Goal: Information Seeking & Learning: Understand process/instructions

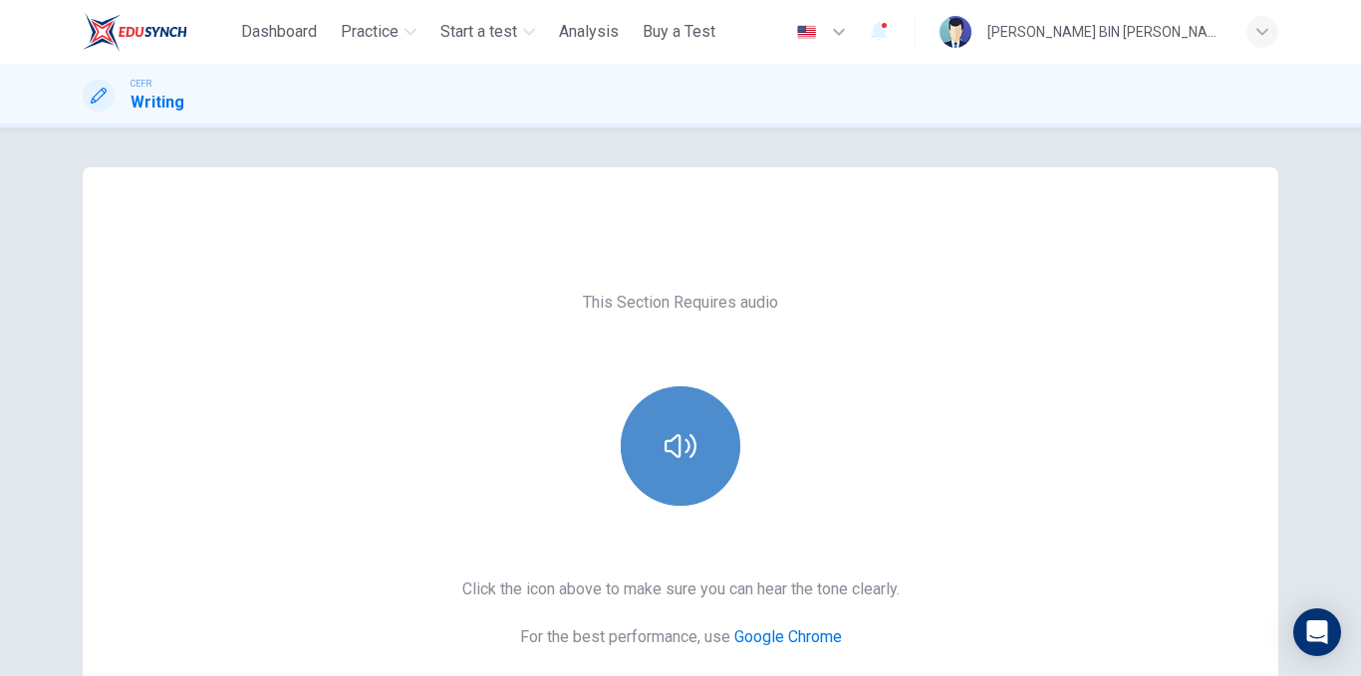
click at [652, 437] on button "button" at bounding box center [681, 447] width 120 height 120
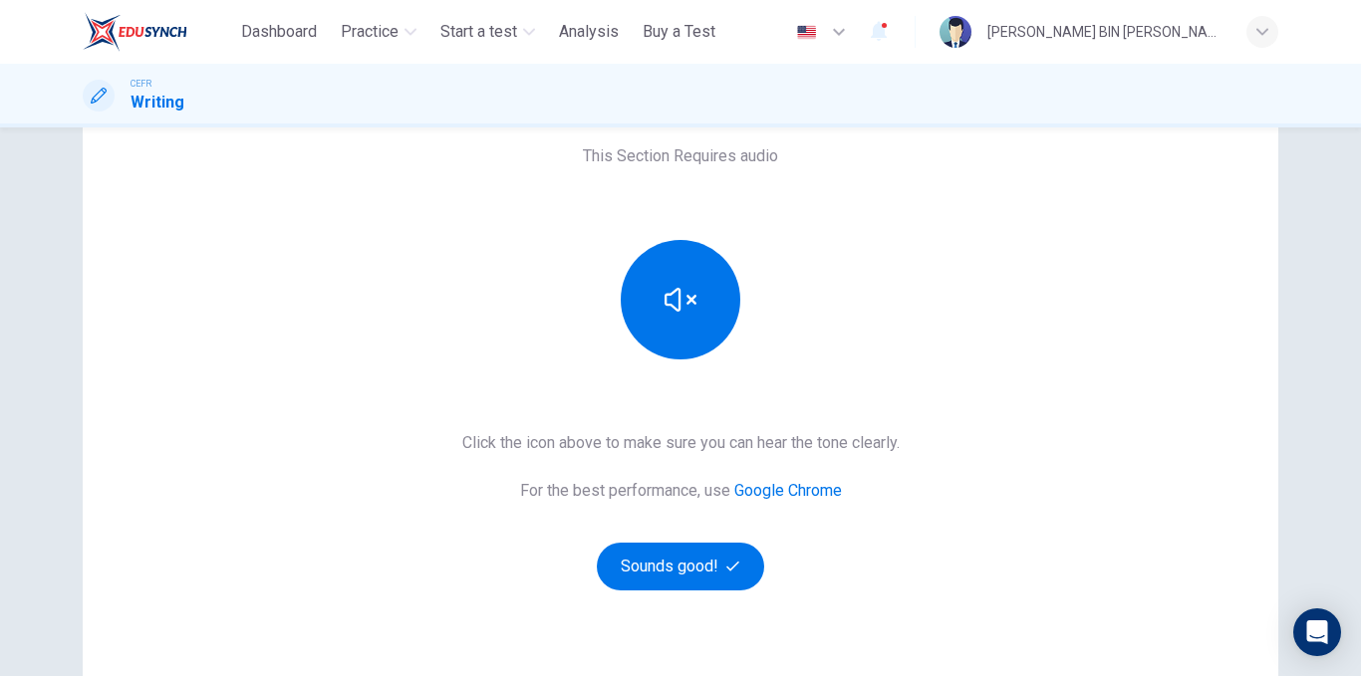
scroll to position [287, 0]
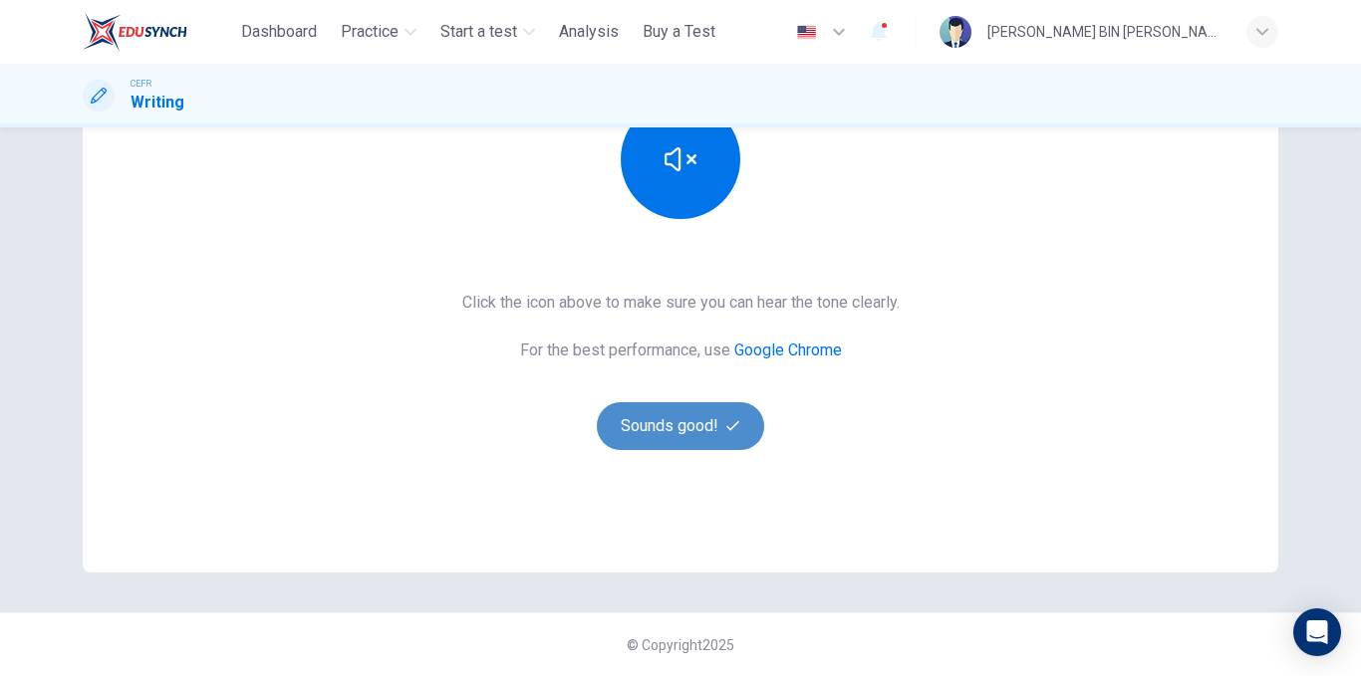
click at [672, 430] on button "Sounds good!" at bounding box center [680, 426] width 167 height 48
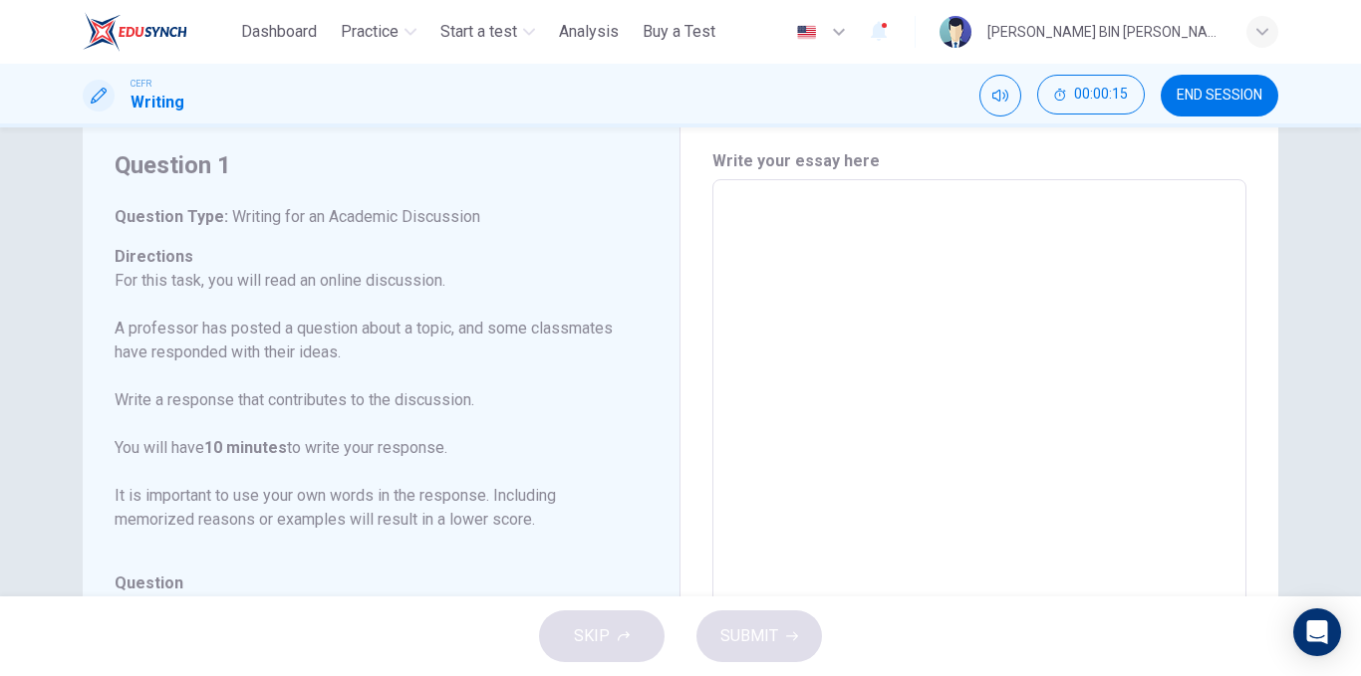
scroll to position [0, 0]
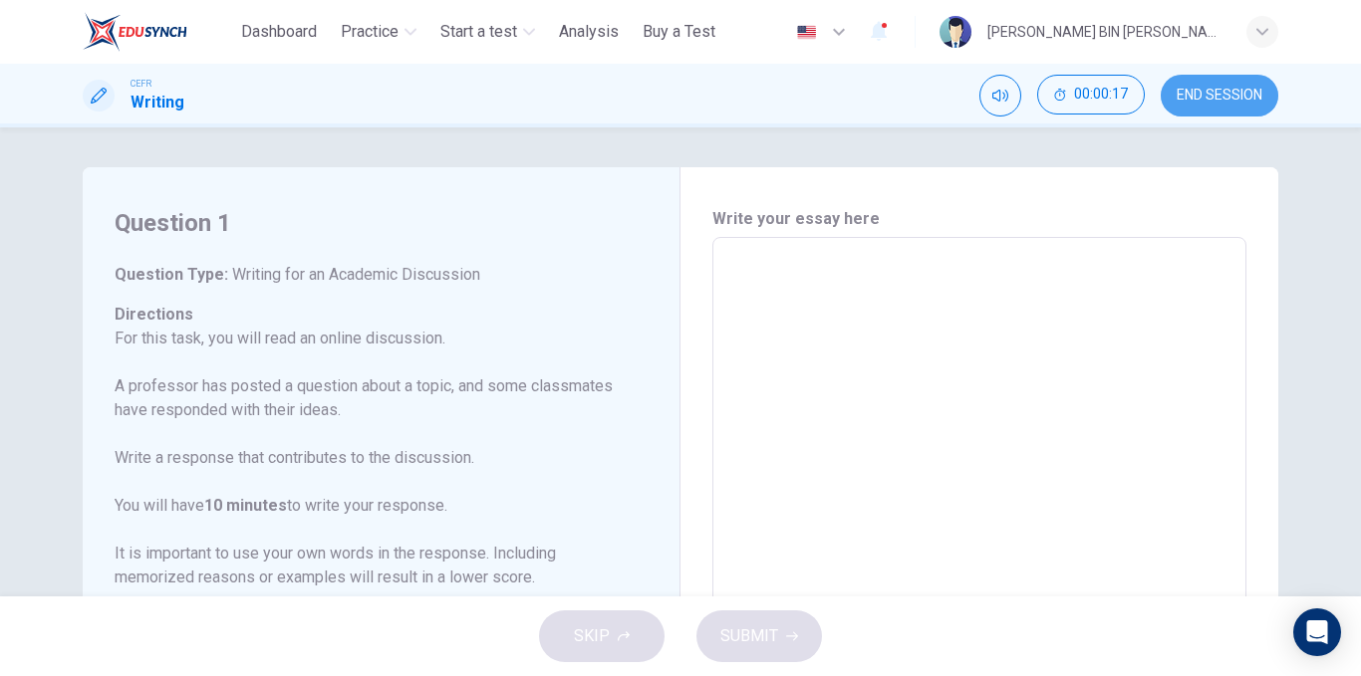
click at [1176, 100] on span "END SESSION" at bounding box center [1219, 96] width 86 height 16
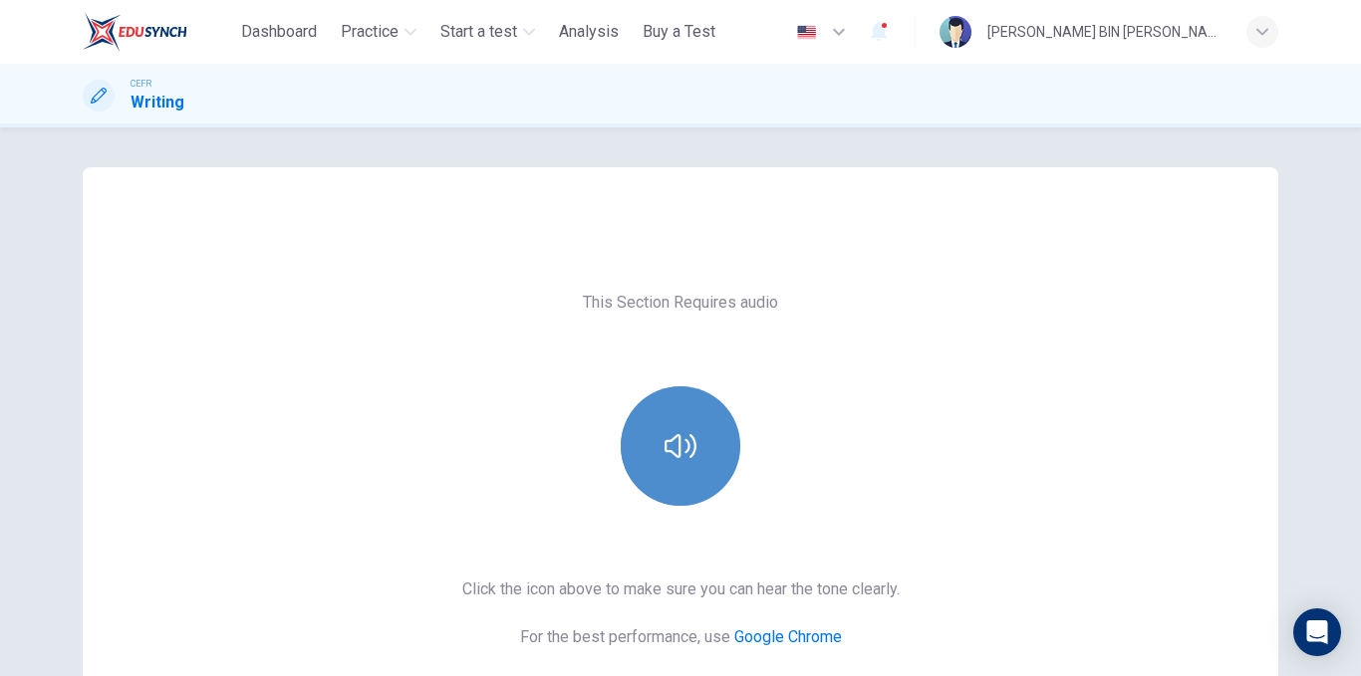
click at [664, 444] on icon "button" at bounding box center [680, 446] width 32 height 32
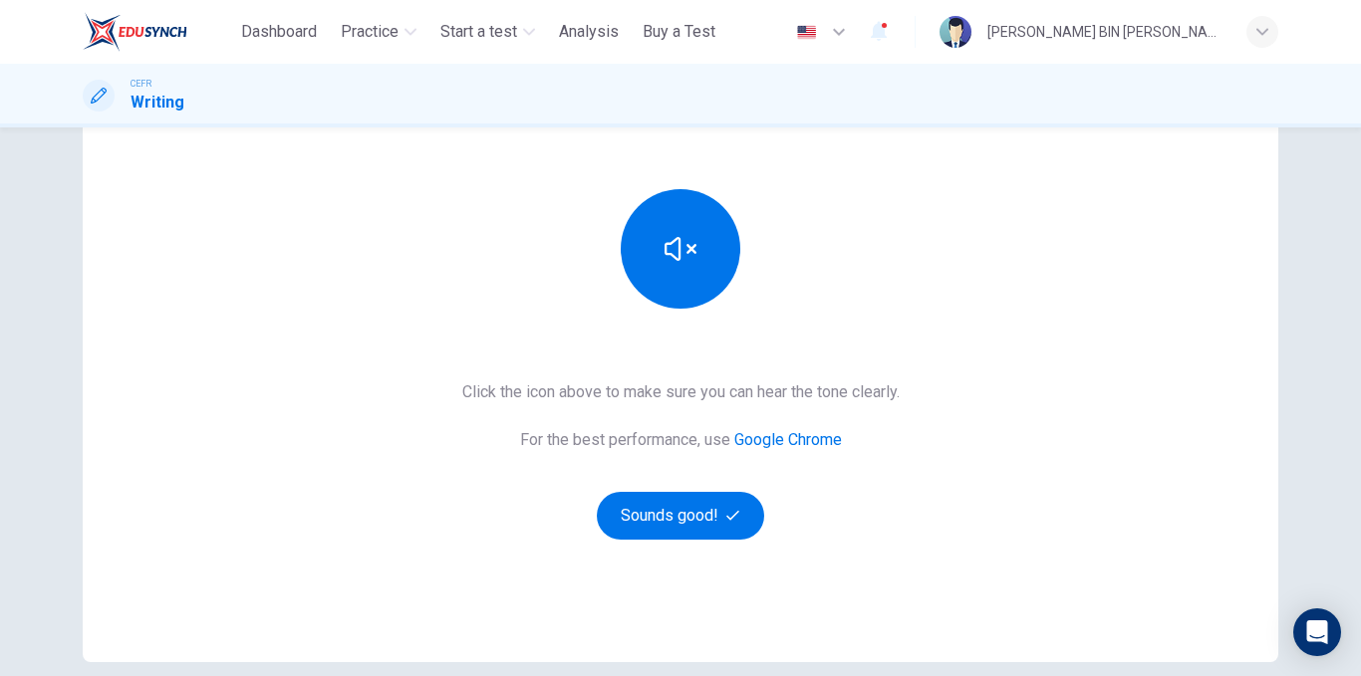
scroll to position [199, 0]
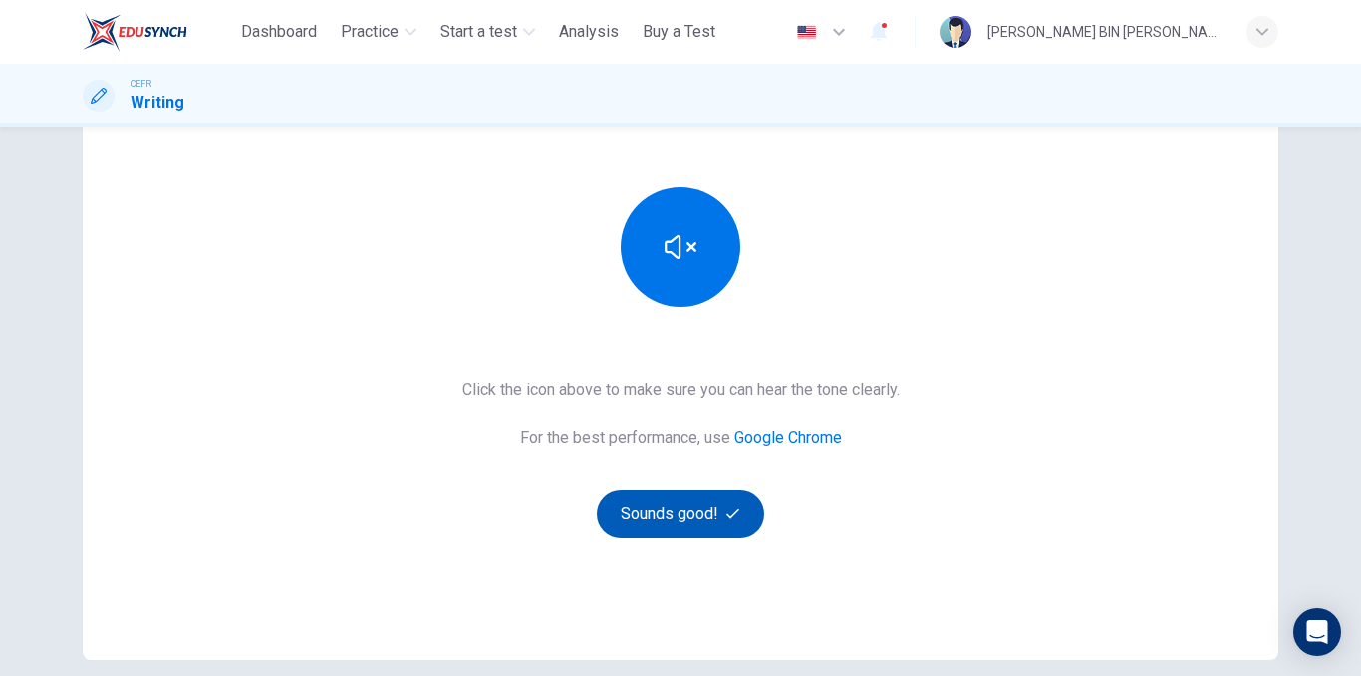
click at [718, 506] on button "Sounds good!" at bounding box center [680, 514] width 167 height 48
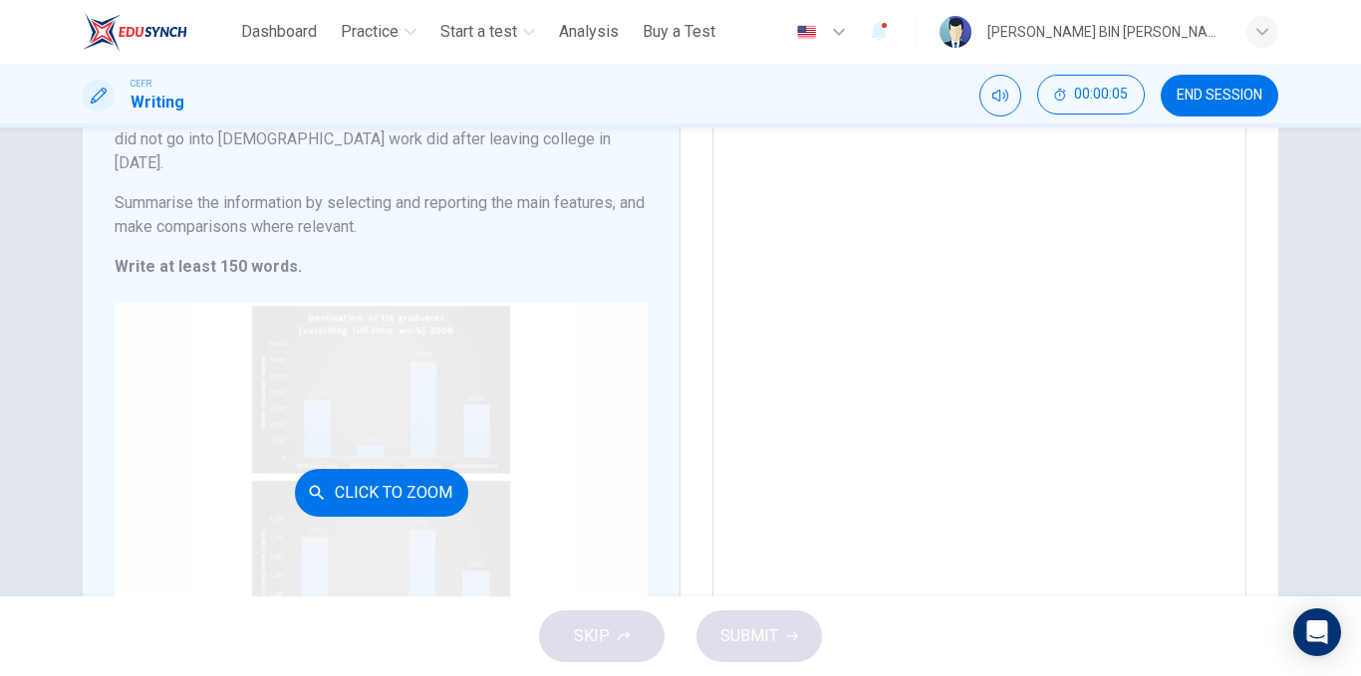
click at [440, 436] on div "Click to Zoom" at bounding box center [381, 493] width 533 height 380
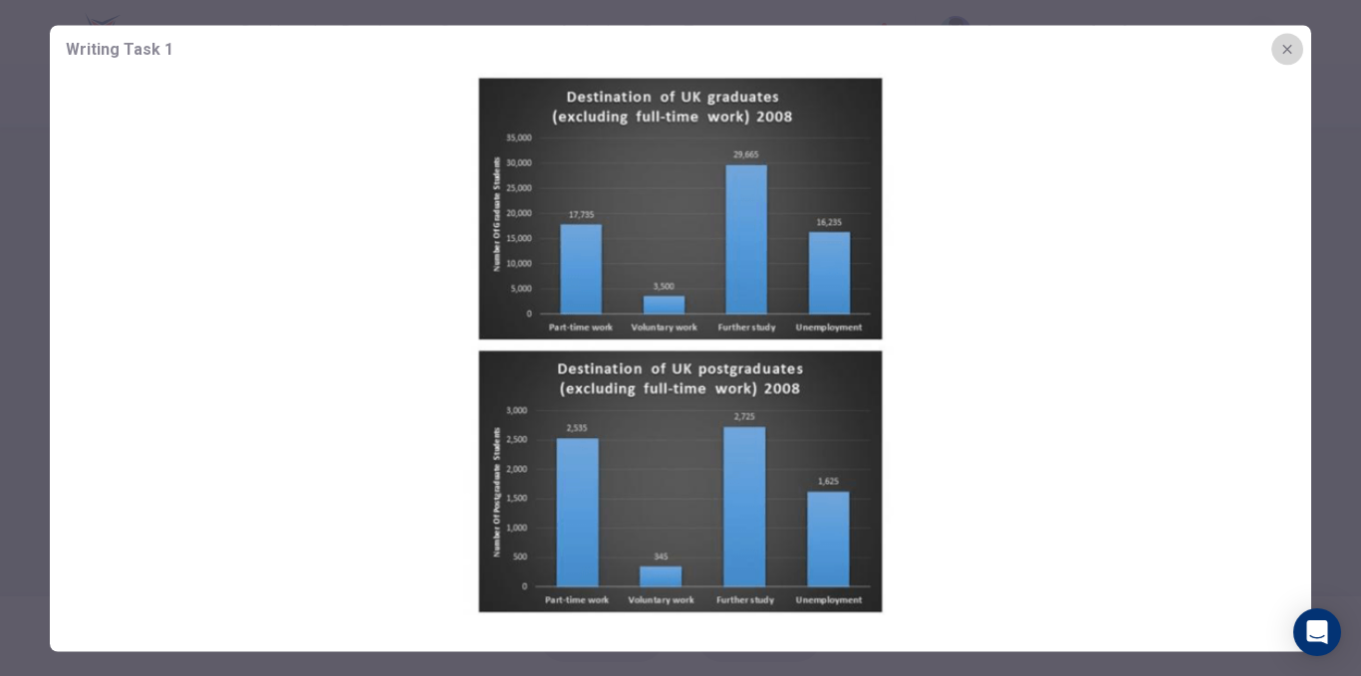
click at [1286, 47] on icon "button" at bounding box center [1287, 49] width 16 height 16
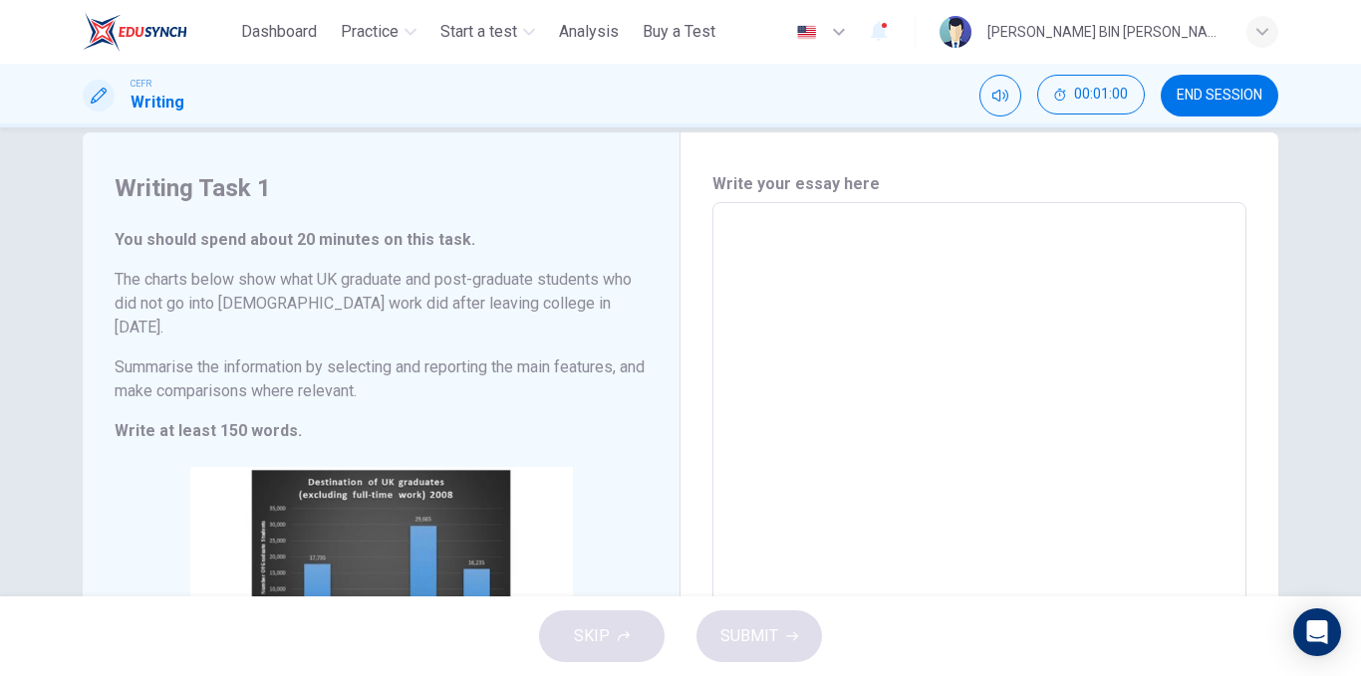
scroll to position [0, 0]
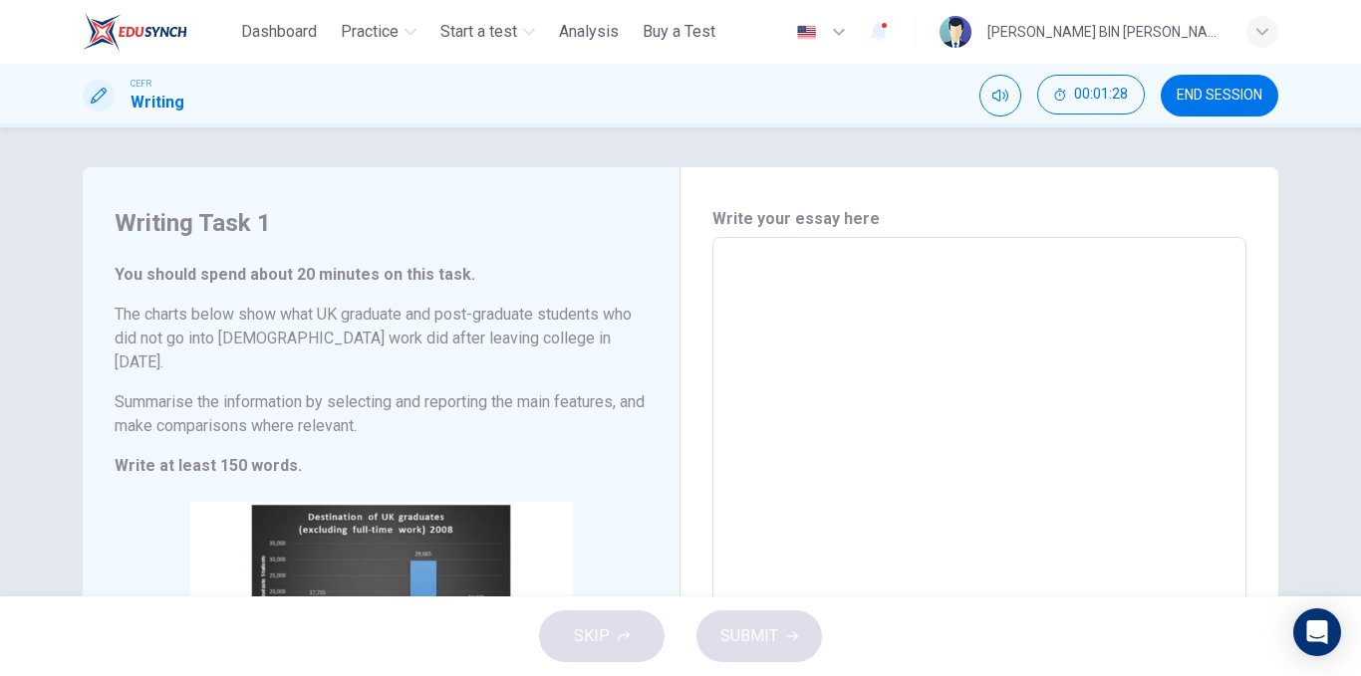
drag, startPoint x: 1230, startPoint y: 84, endPoint x: 785, endPoint y: 129, distance: 447.5
click at [1228, 84] on button "END SESSION" at bounding box center [1219, 96] width 118 height 42
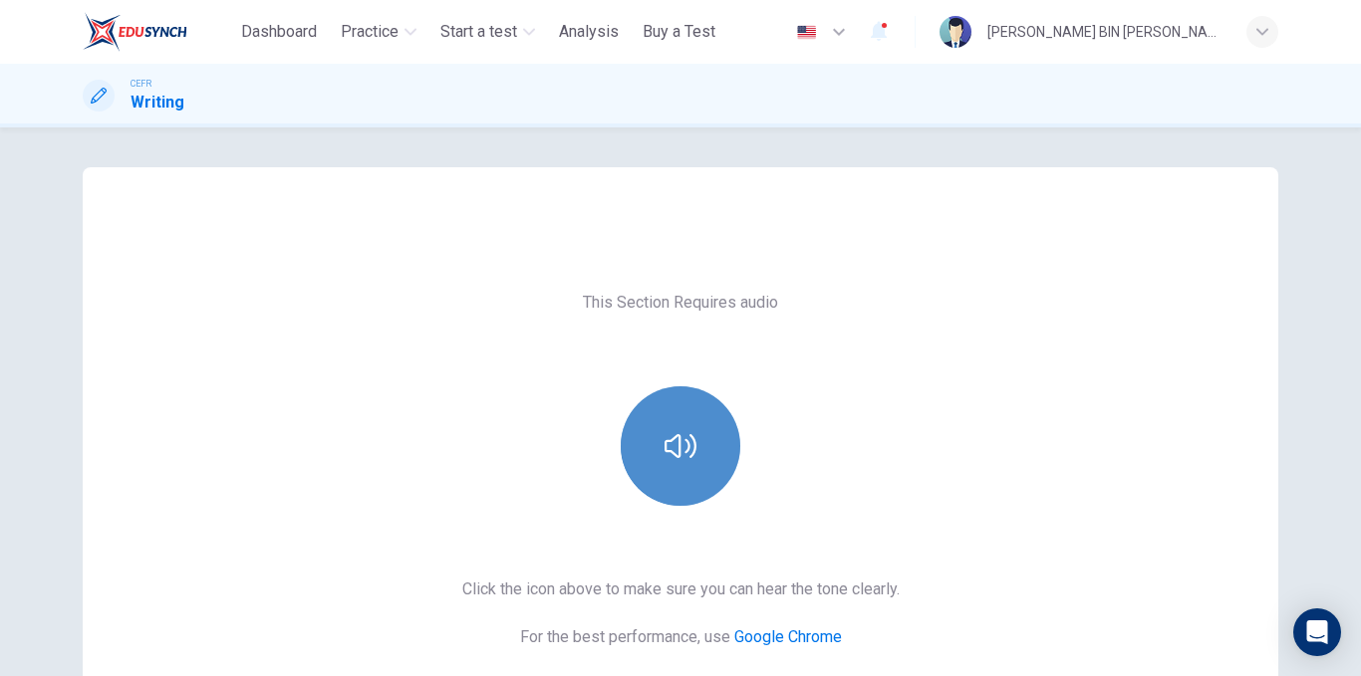
click at [640, 480] on button "button" at bounding box center [681, 447] width 120 height 120
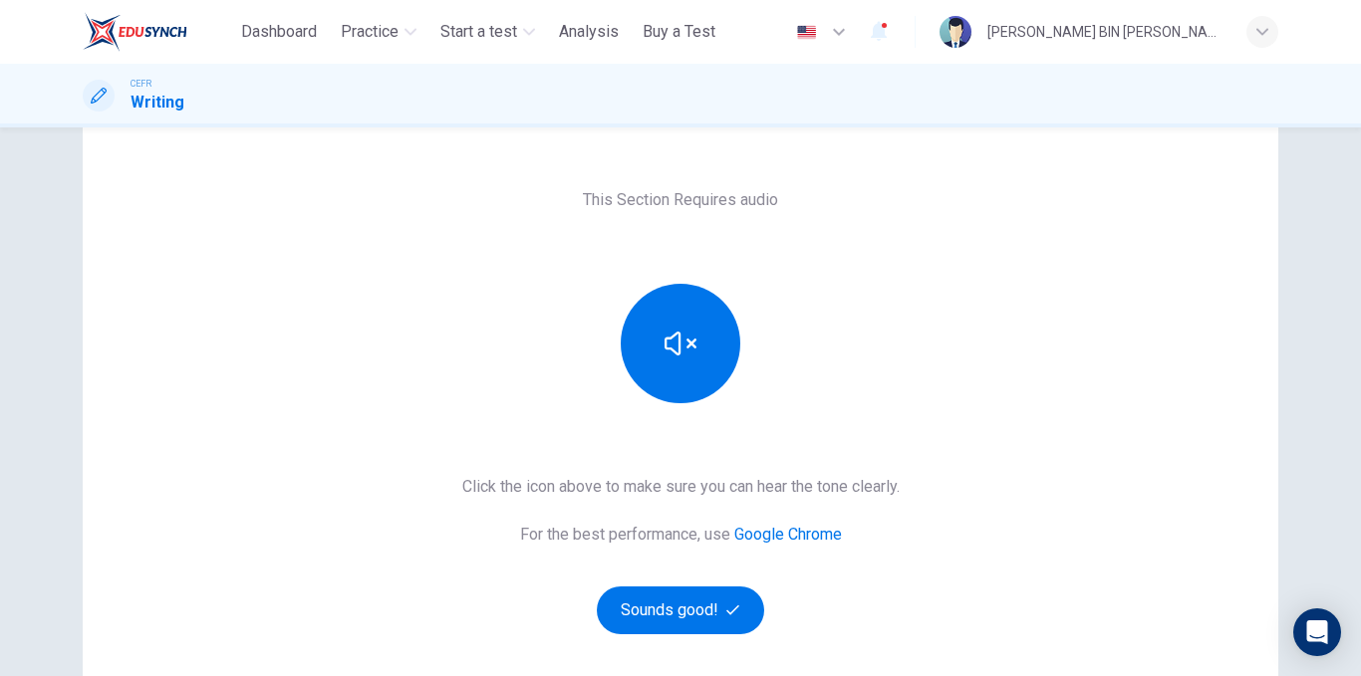
scroll to position [287, 0]
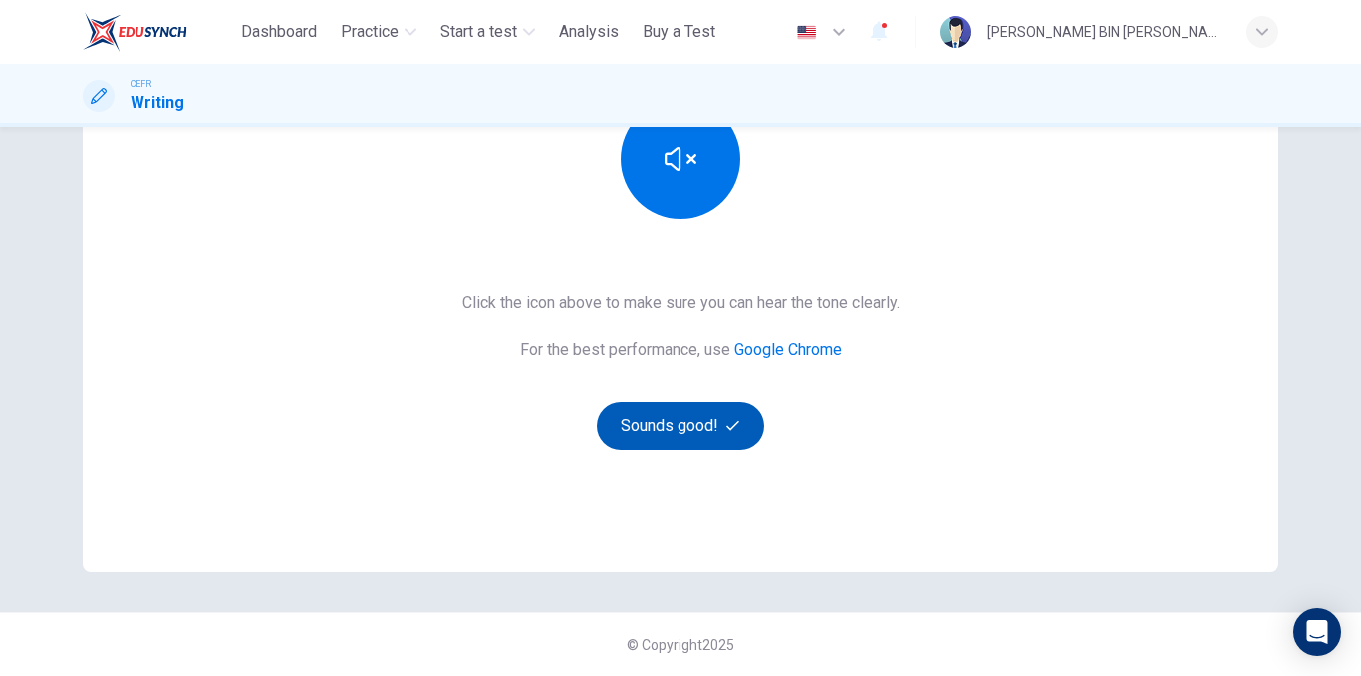
click at [681, 441] on button "Sounds good!" at bounding box center [680, 426] width 167 height 48
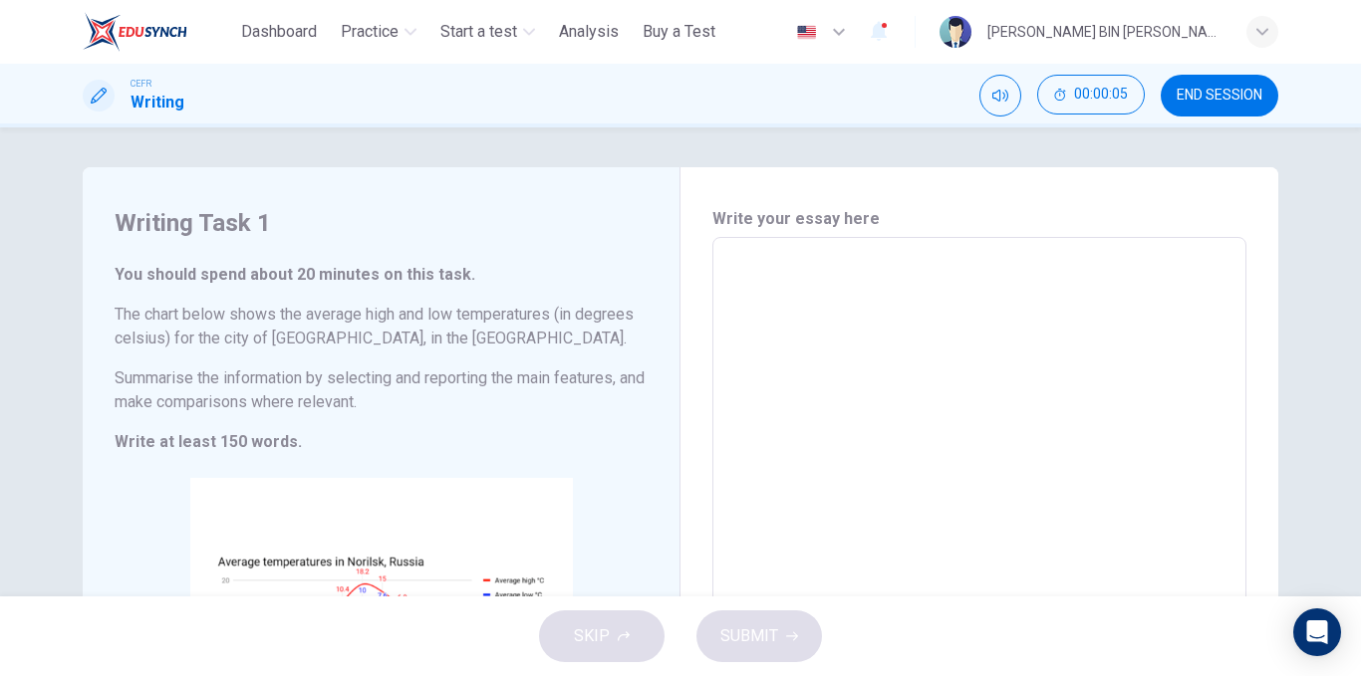
scroll to position [100, 0]
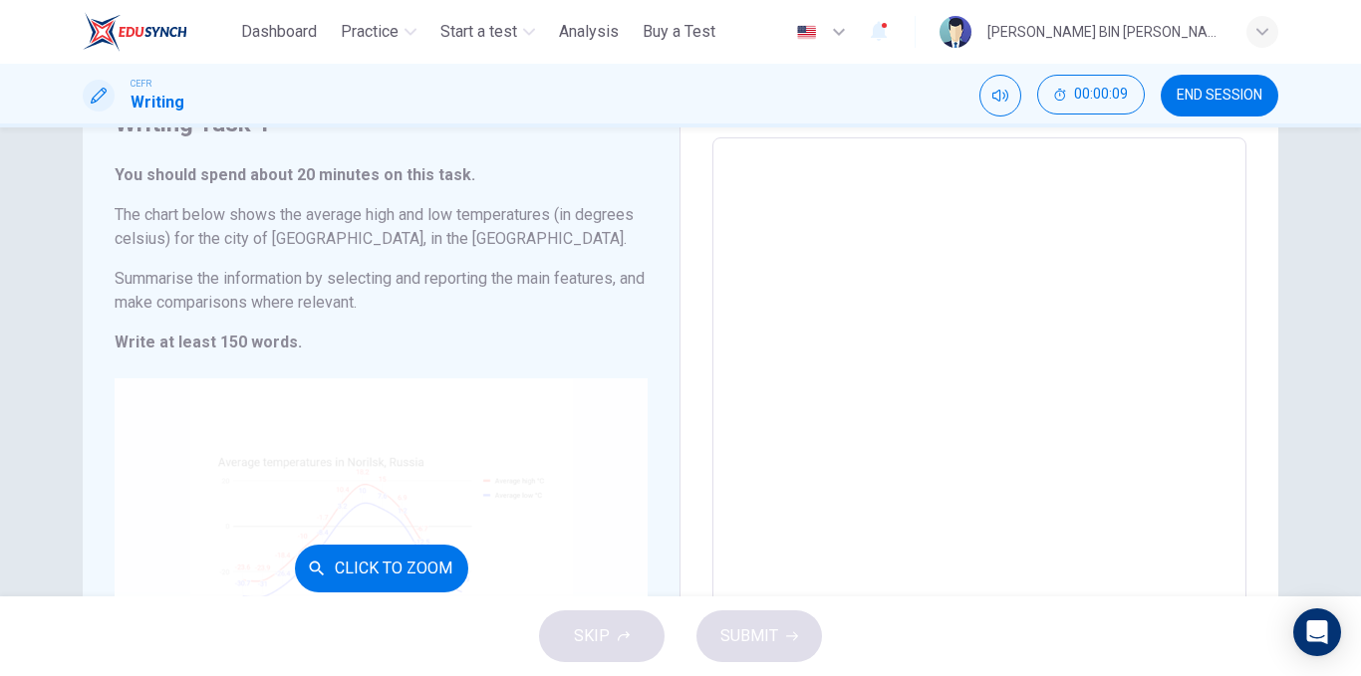
click at [503, 471] on div "Click to Zoom" at bounding box center [381, 569] width 533 height 380
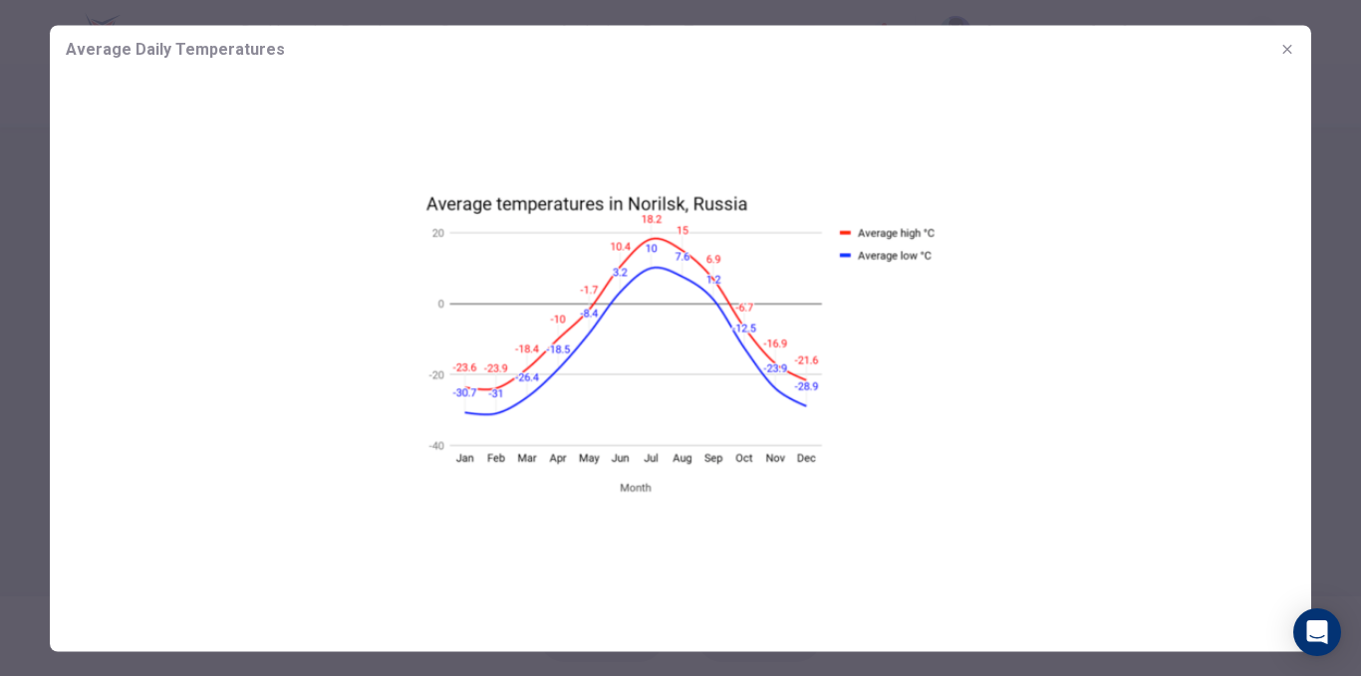
click at [1291, 48] on icon "button" at bounding box center [1287, 49] width 16 height 16
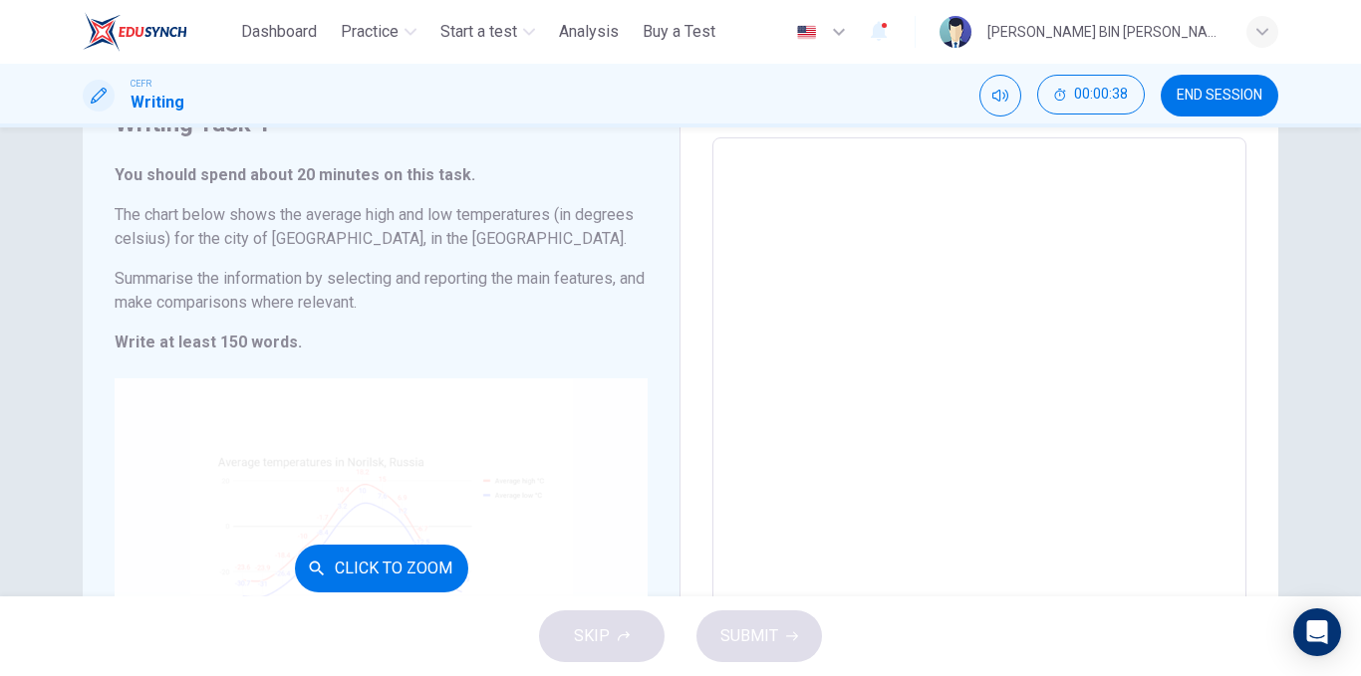
click at [407, 462] on div "Click to Zoom" at bounding box center [381, 569] width 533 height 380
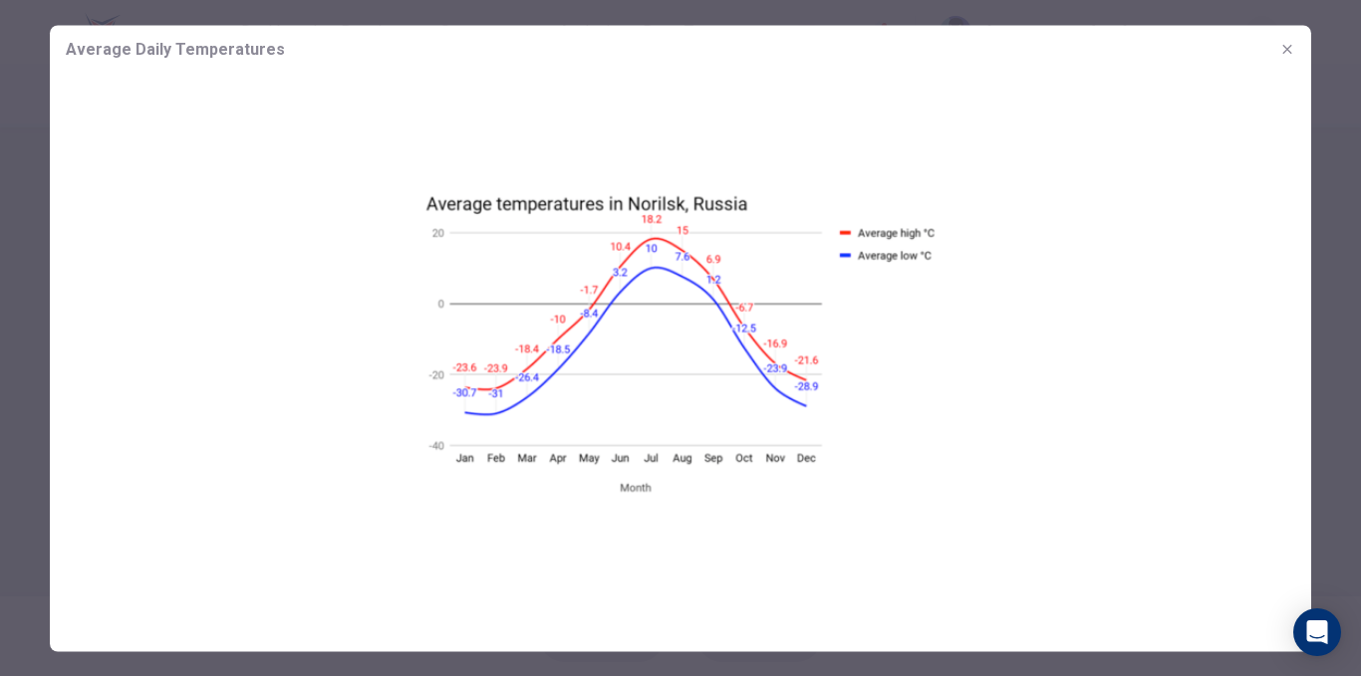
click at [1300, 53] on button "button" at bounding box center [1287, 49] width 32 height 32
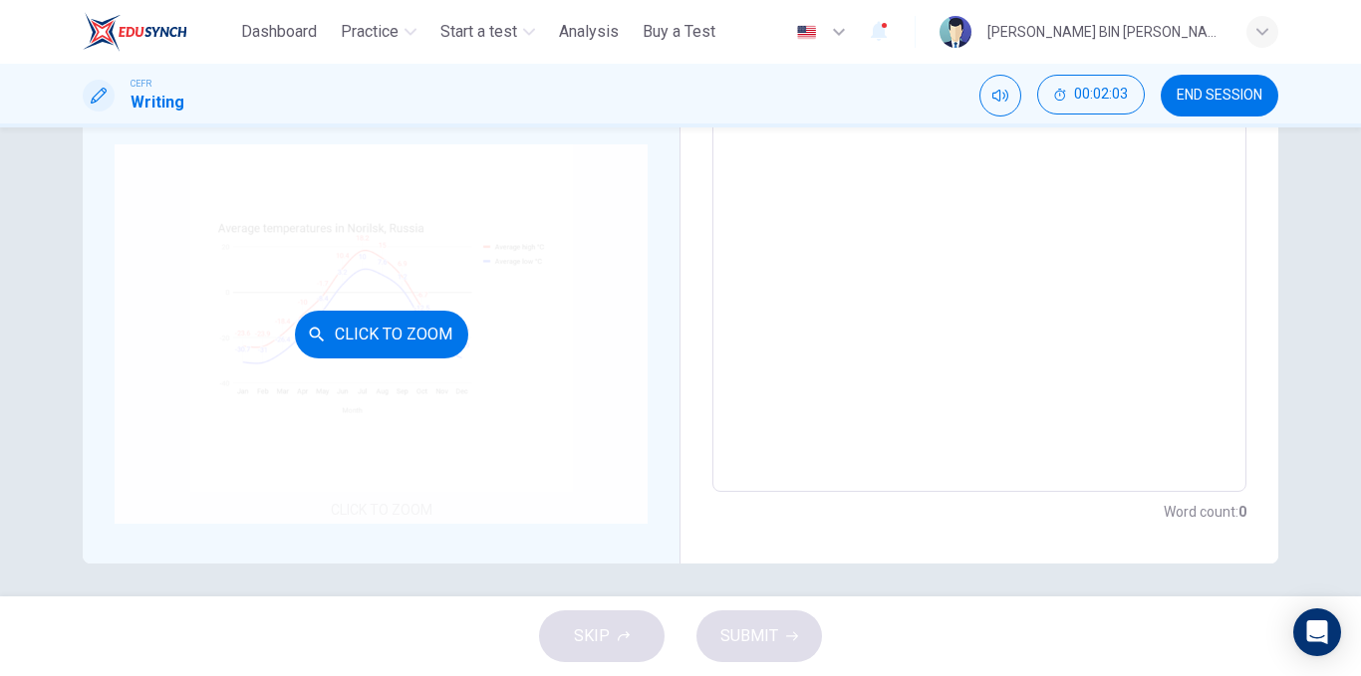
scroll to position [341, 0]
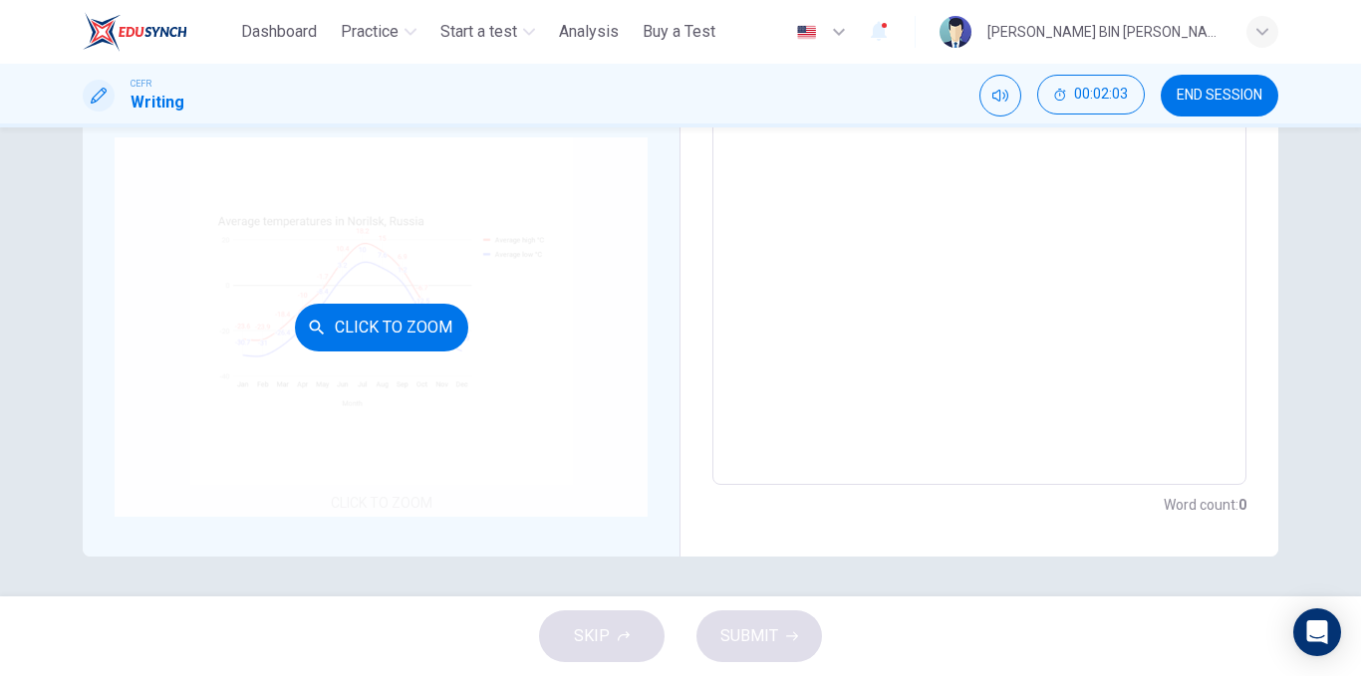
click at [443, 389] on div "Click to Zoom" at bounding box center [381, 327] width 533 height 380
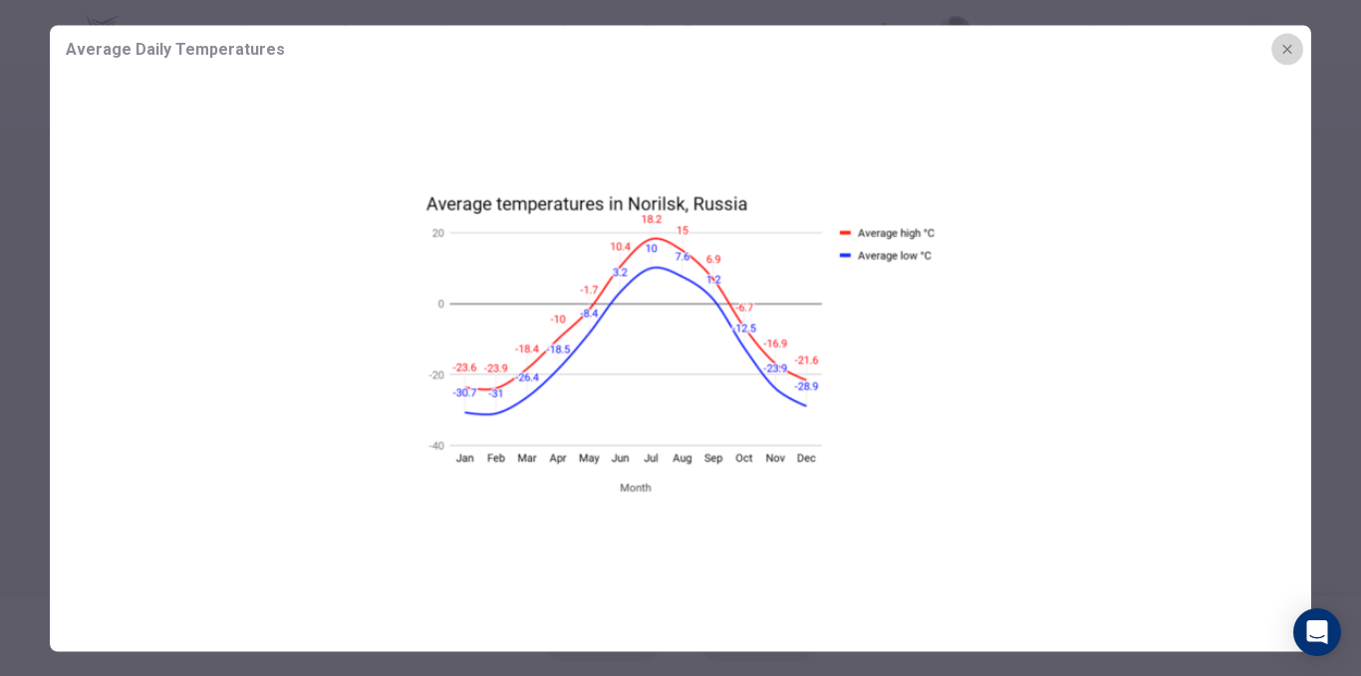
click at [1277, 38] on button "button" at bounding box center [1287, 49] width 32 height 32
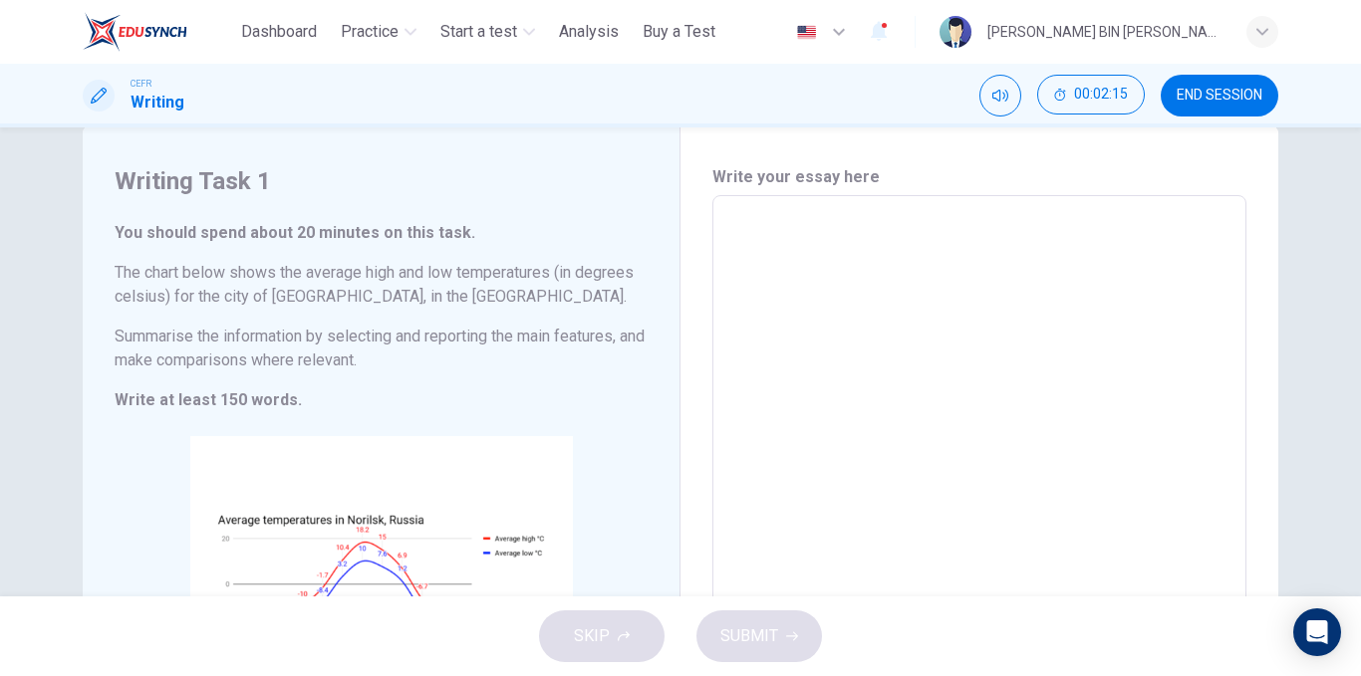
scroll to position [141, 0]
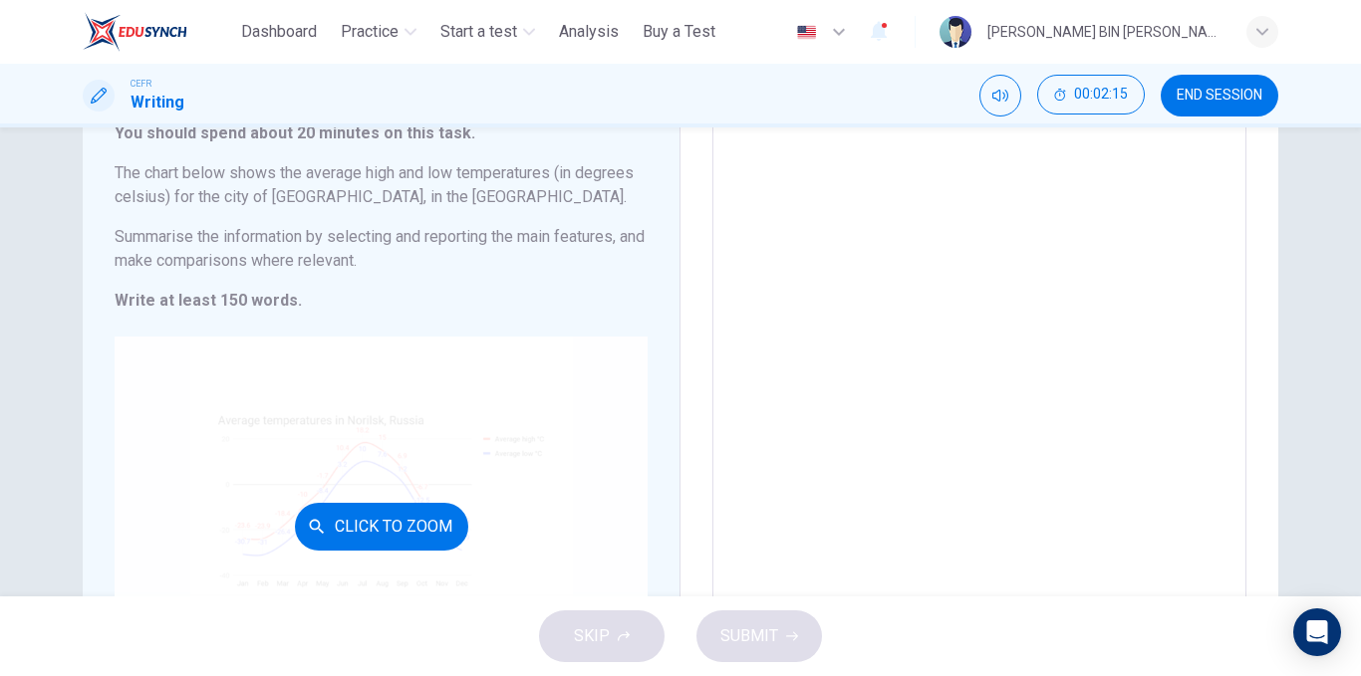
click at [507, 422] on div "Click to Zoom" at bounding box center [381, 527] width 533 height 380
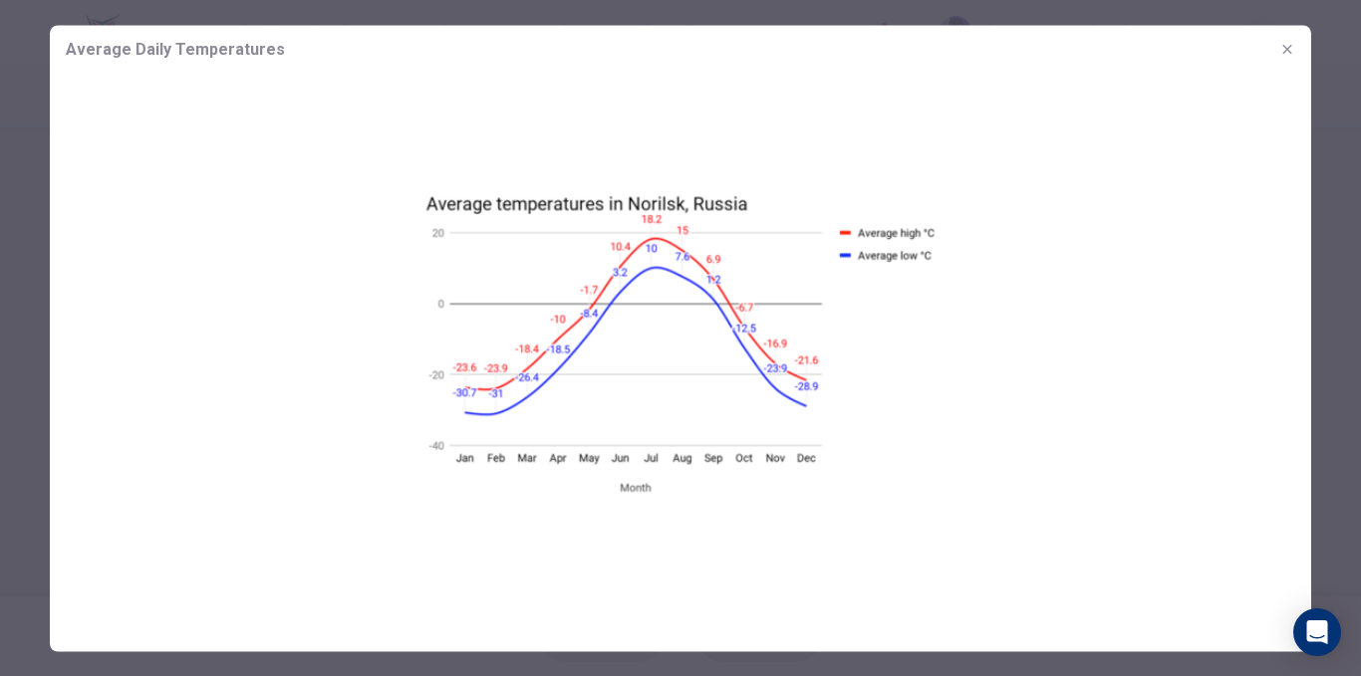
click at [1284, 57] on button "button" at bounding box center [1287, 49] width 32 height 32
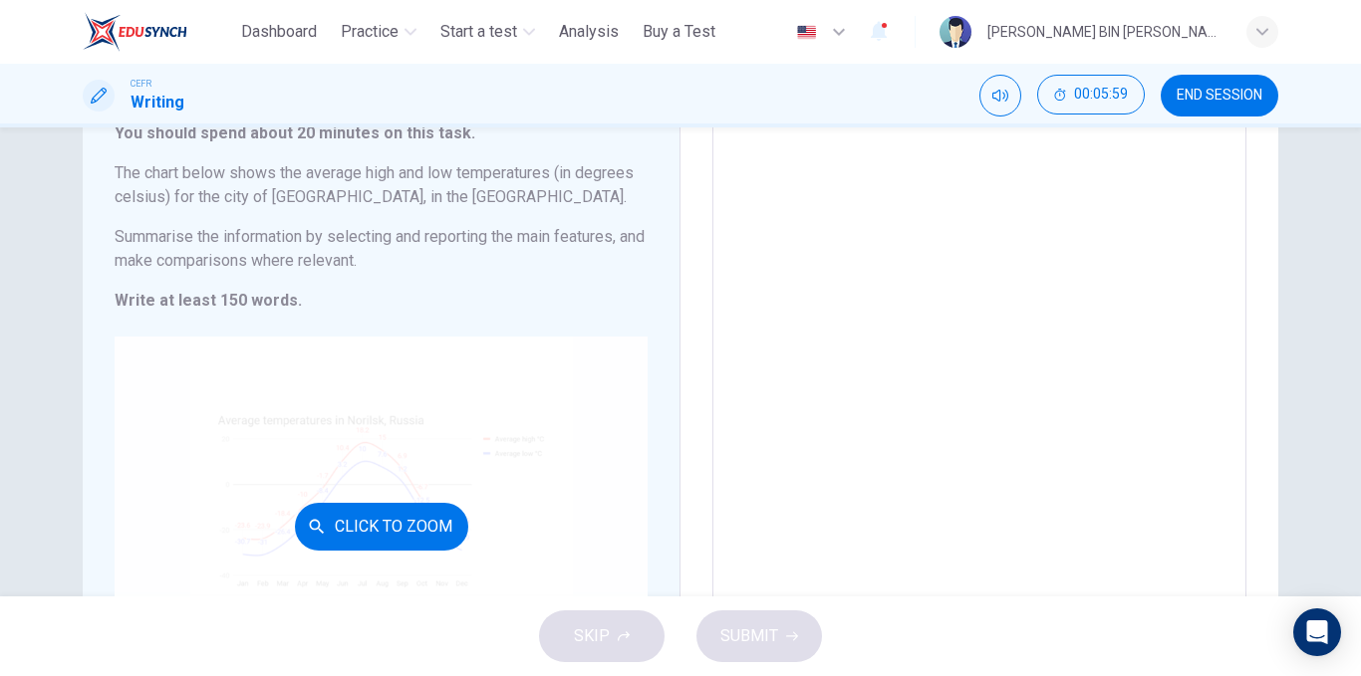
click at [520, 388] on div "Click to Zoom" at bounding box center [381, 527] width 533 height 380
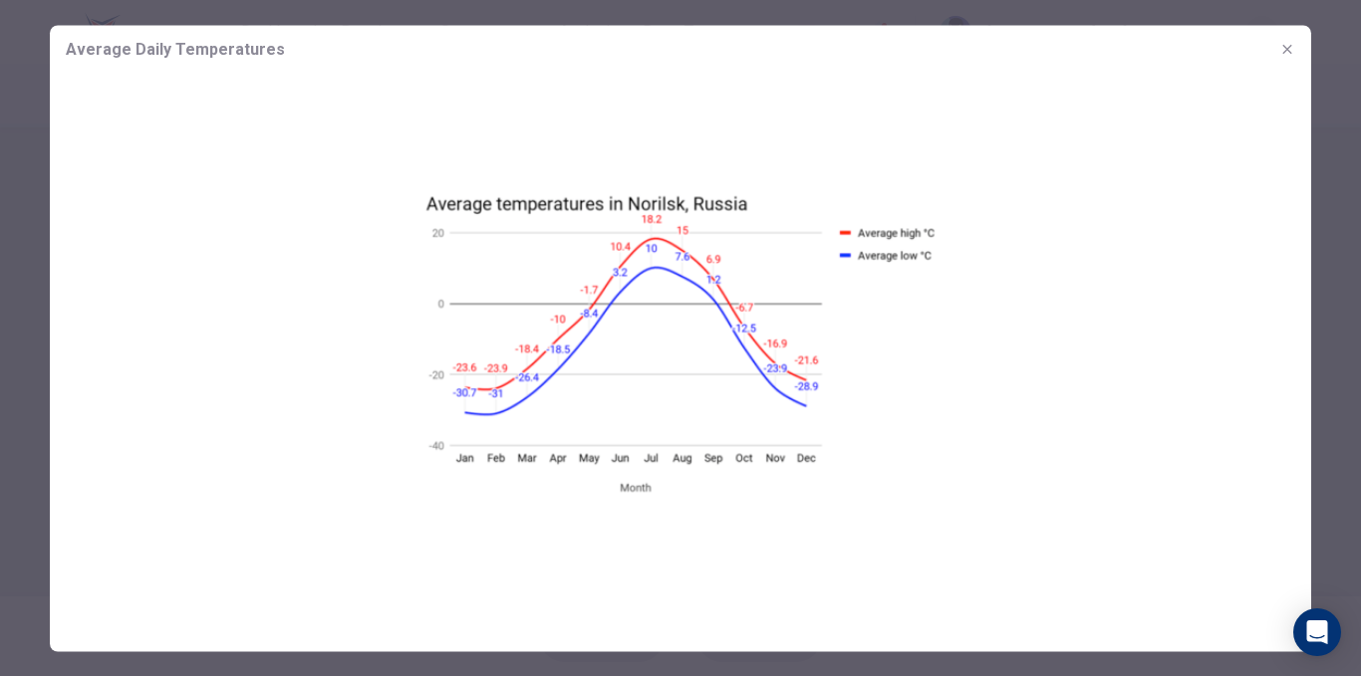
click at [1283, 57] on button "button" at bounding box center [1287, 49] width 32 height 32
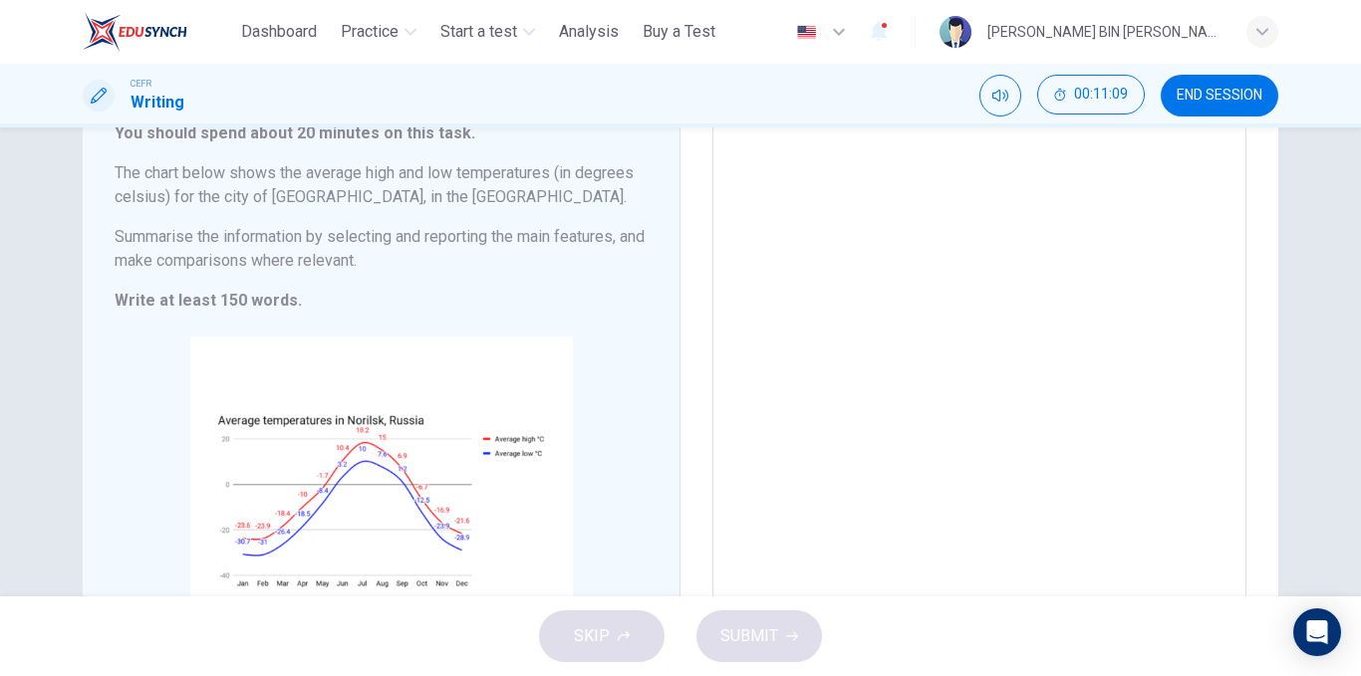
click at [1192, 104] on button "END SESSION" at bounding box center [1219, 96] width 118 height 42
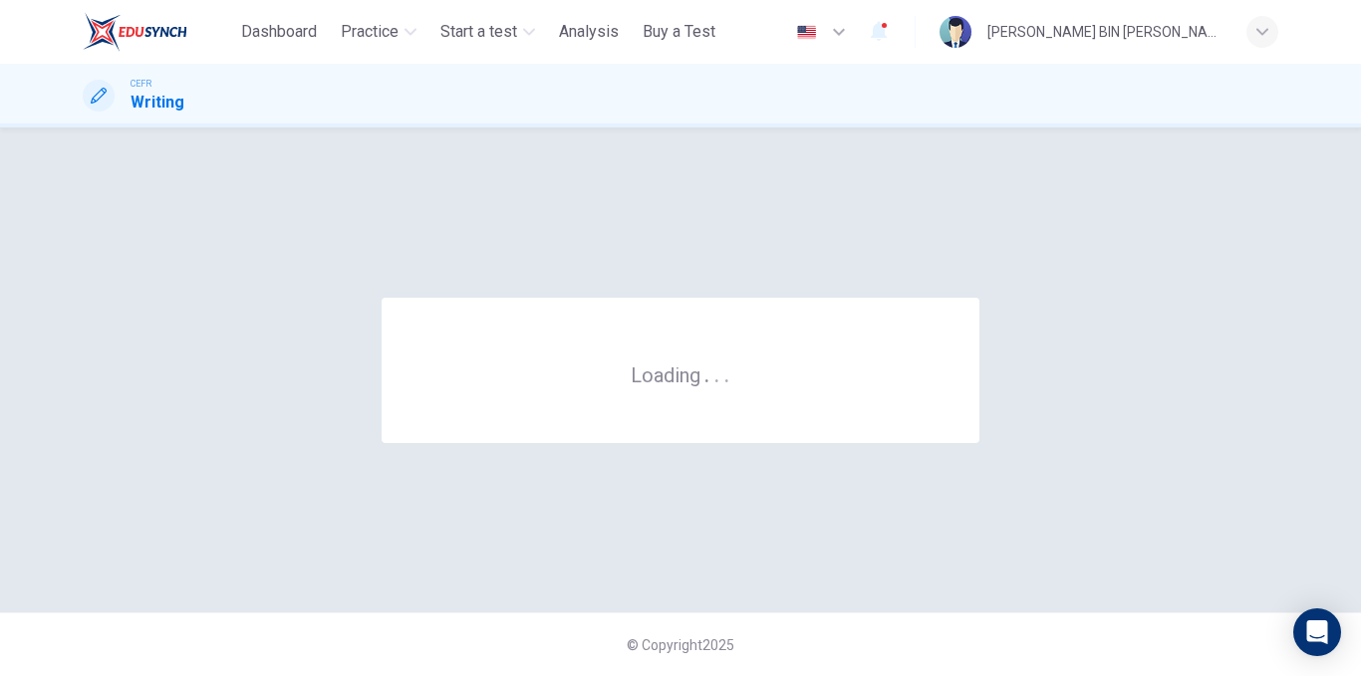
scroll to position [0, 0]
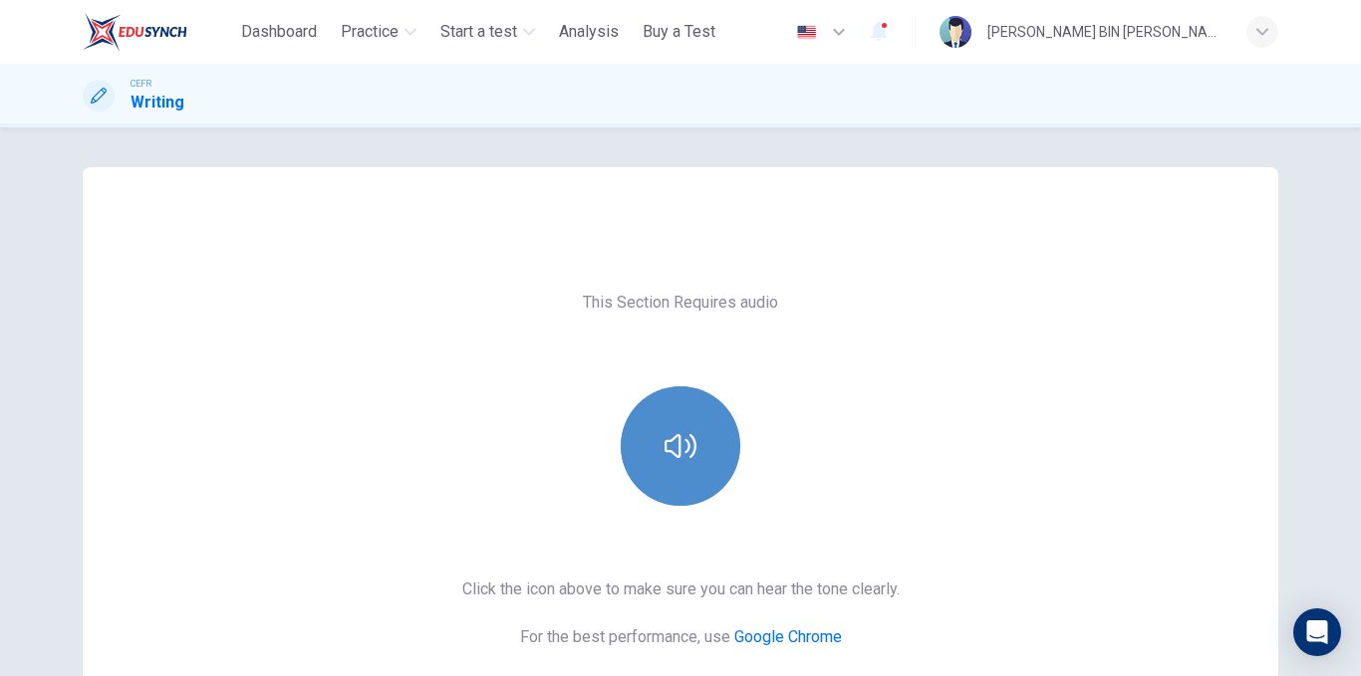
click at [695, 452] on button "button" at bounding box center [681, 447] width 120 height 120
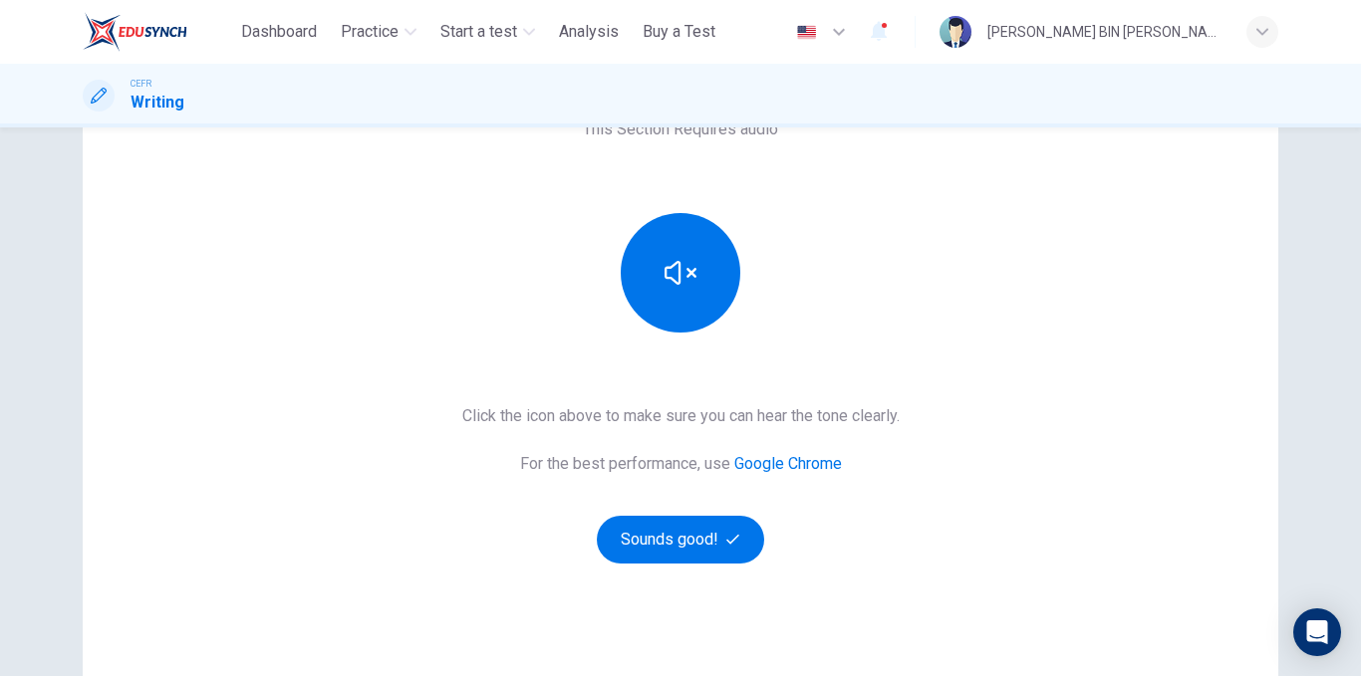
scroll to position [199, 0]
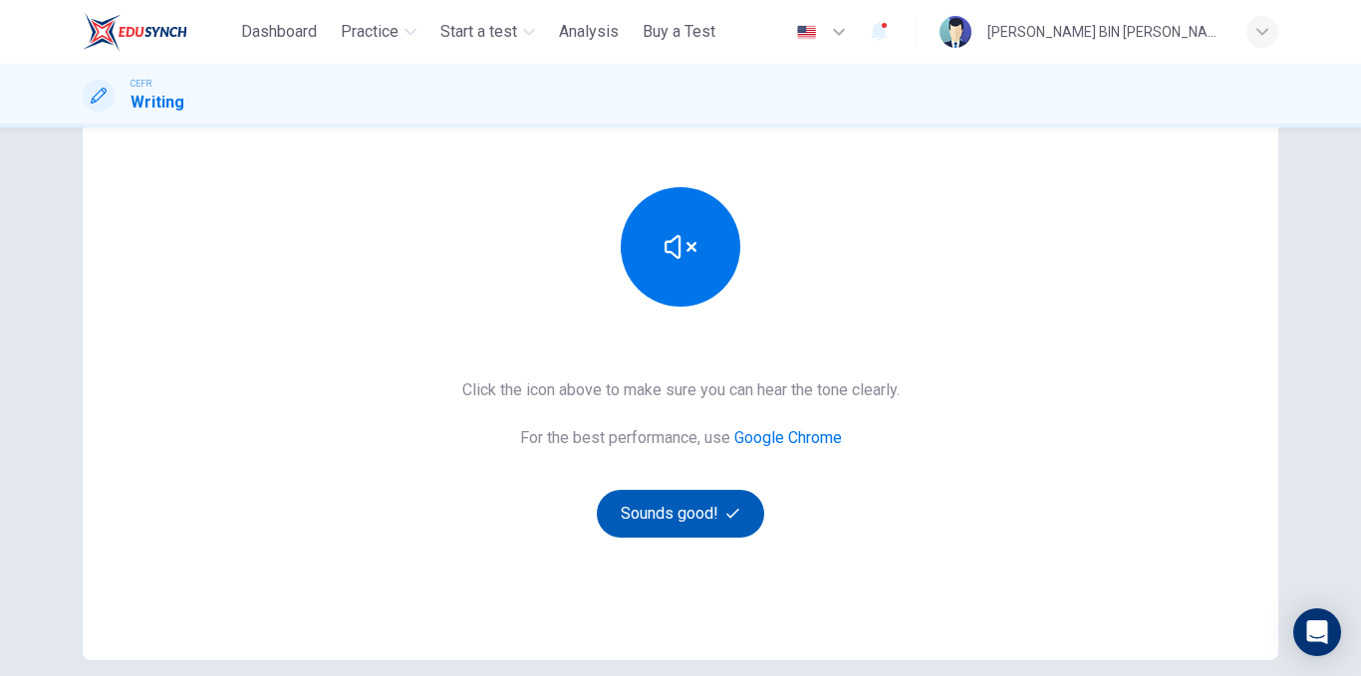
click at [745, 533] on button "Sounds good!" at bounding box center [680, 514] width 167 height 48
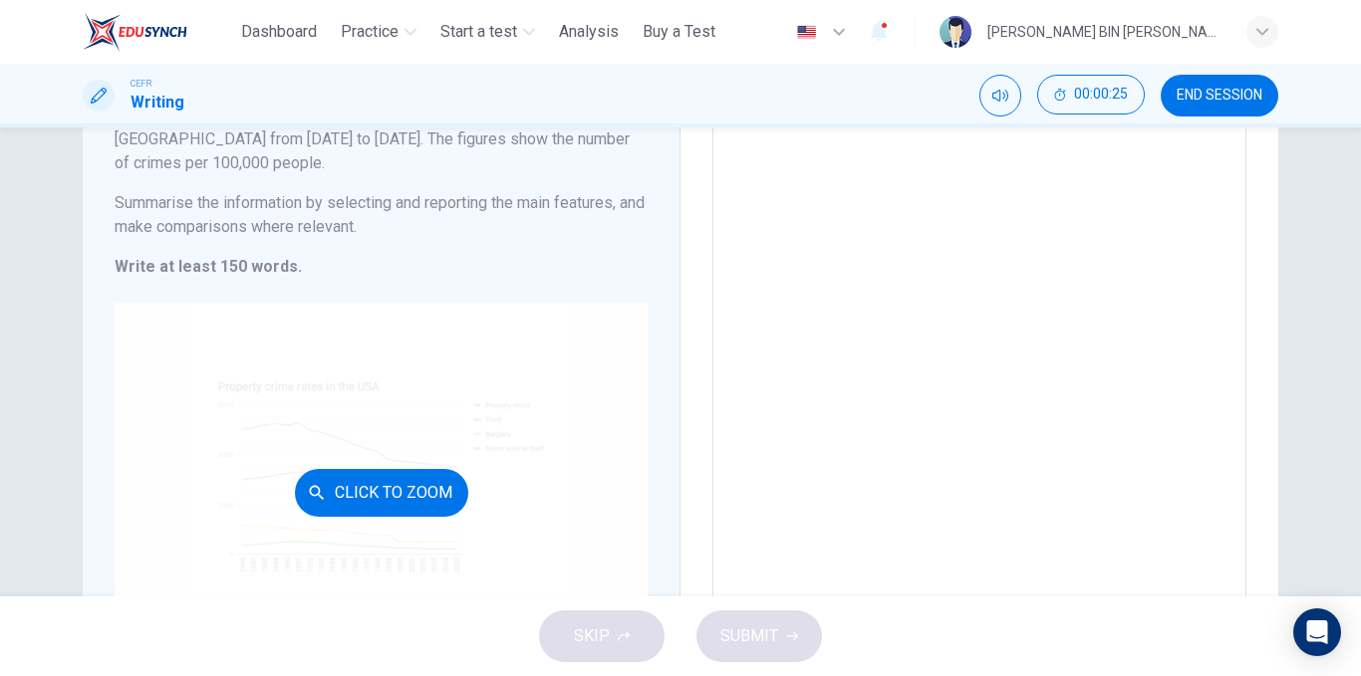
click at [440, 443] on div "Click to Zoom" at bounding box center [381, 493] width 533 height 380
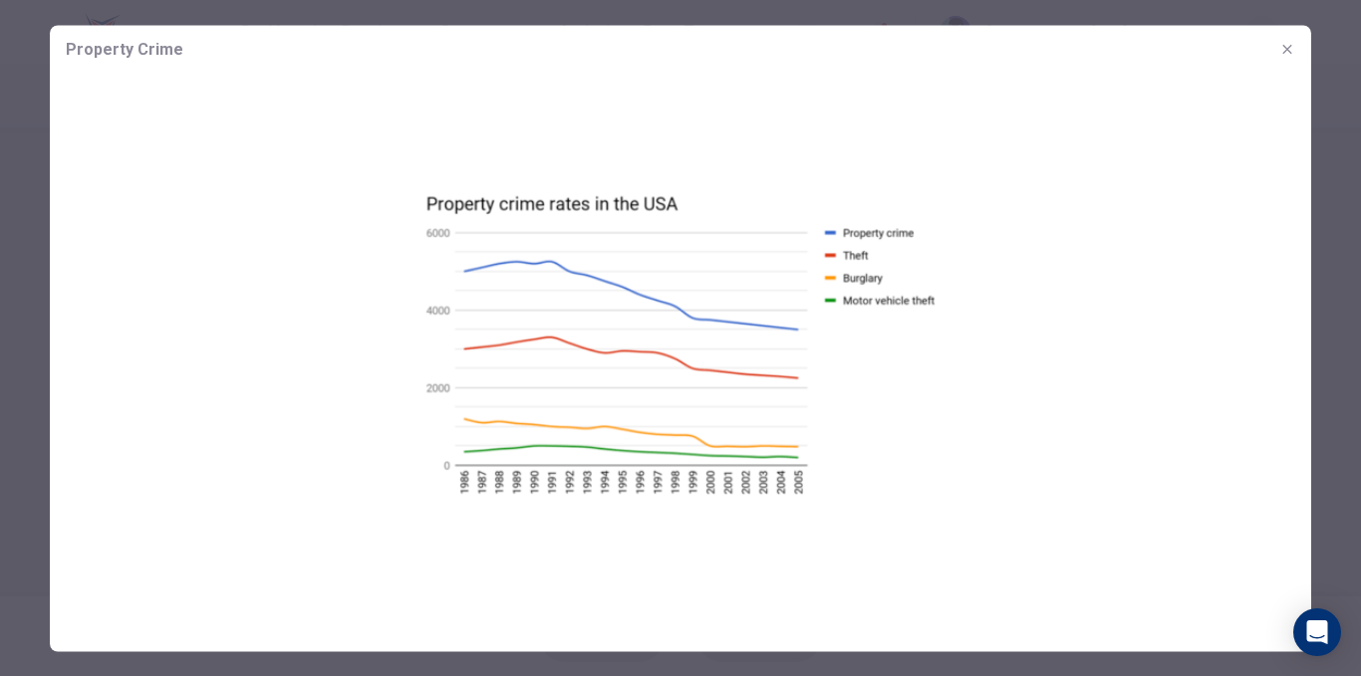
click at [1282, 50] on icon "button" at bounding box center [1287, 49] width 16 height 16
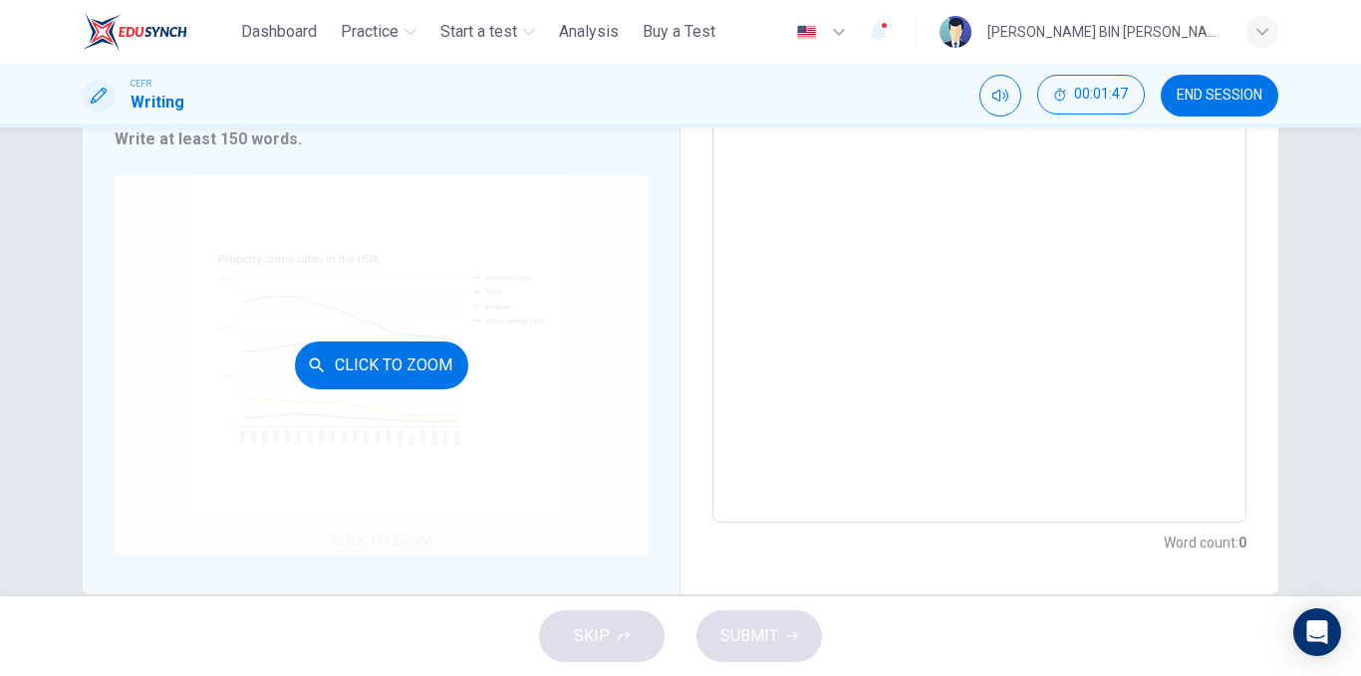
scroll to position [365, 0]
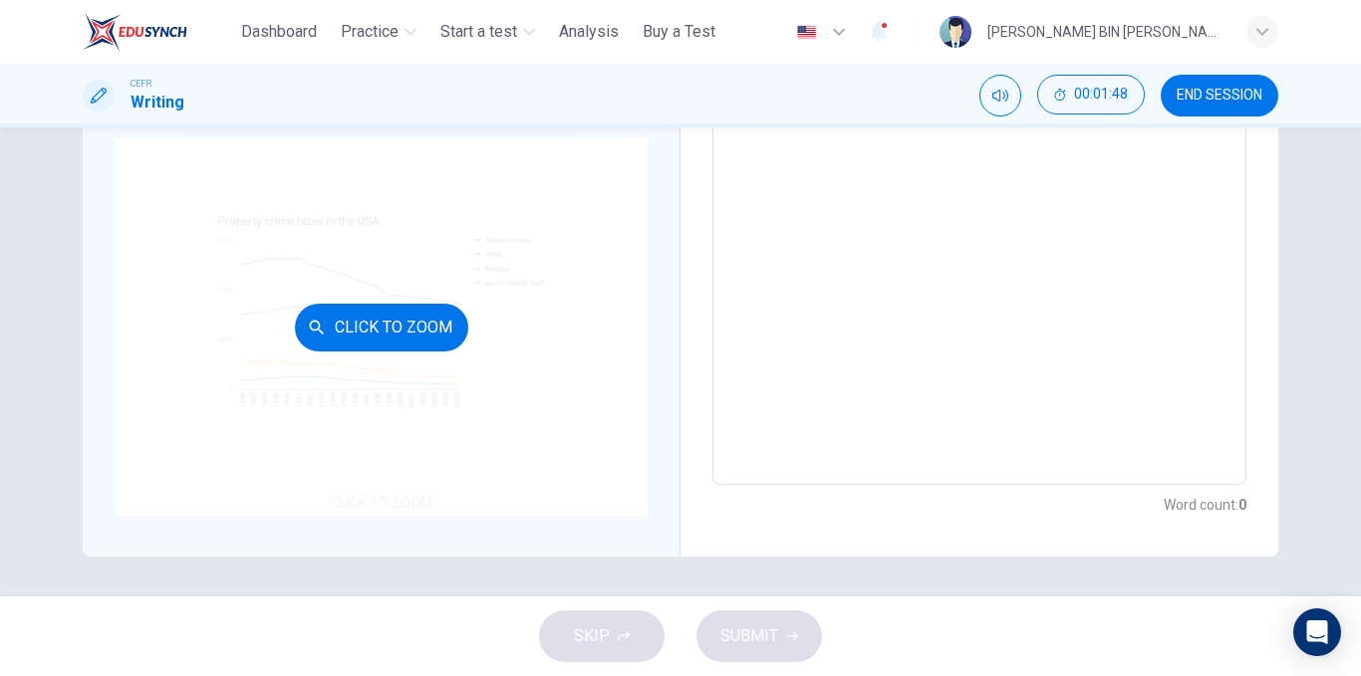
click at [466, 346] on div "Click to Zoom" at bounding box center [381, 327] width 533 height 380
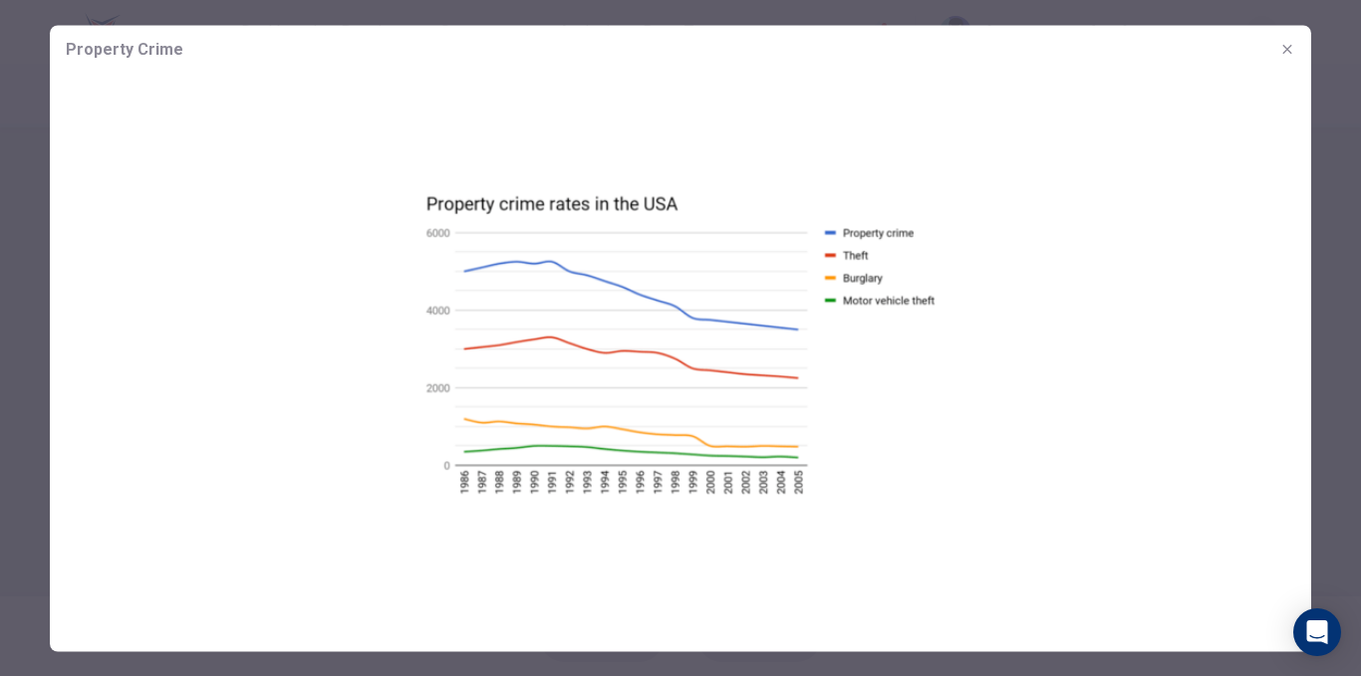
click at [1293, 48] on icon "button" at bounding box center [1287, 49] width 16 height 16
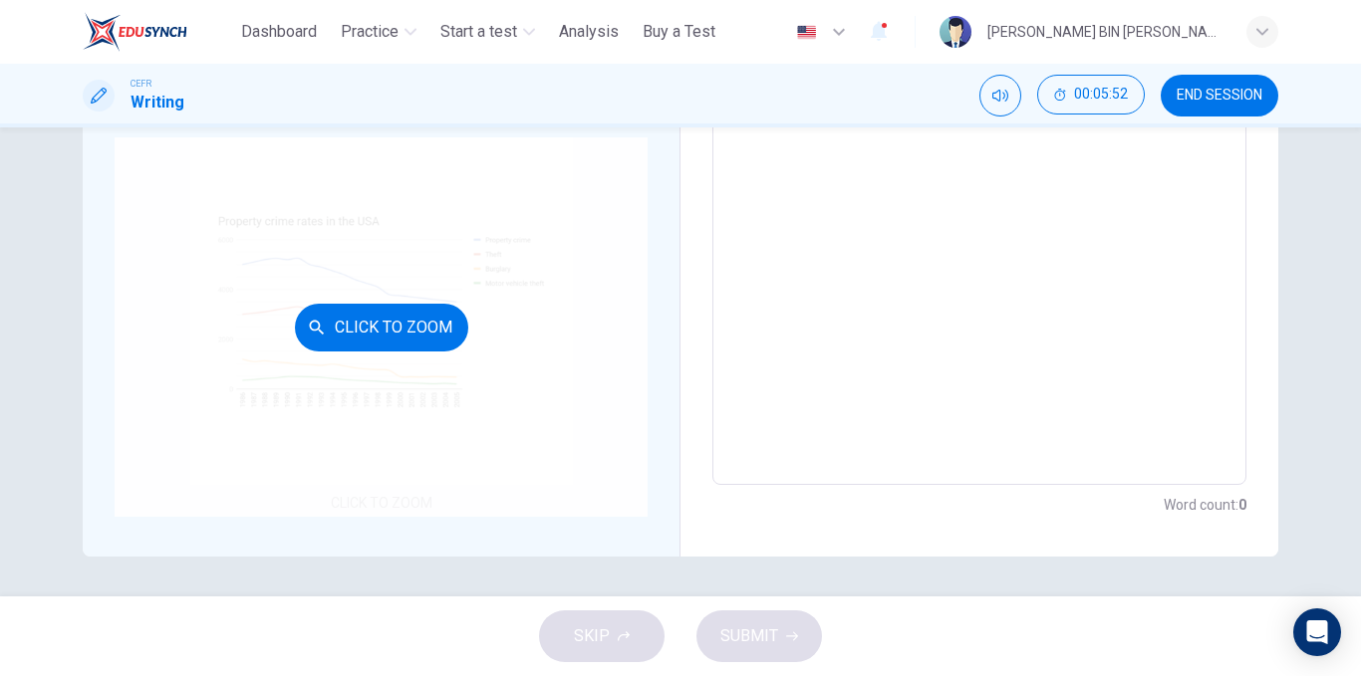
click at [470, 303] on div "Click to Zoom" at bounding box center [381, 327] width 533 height 380
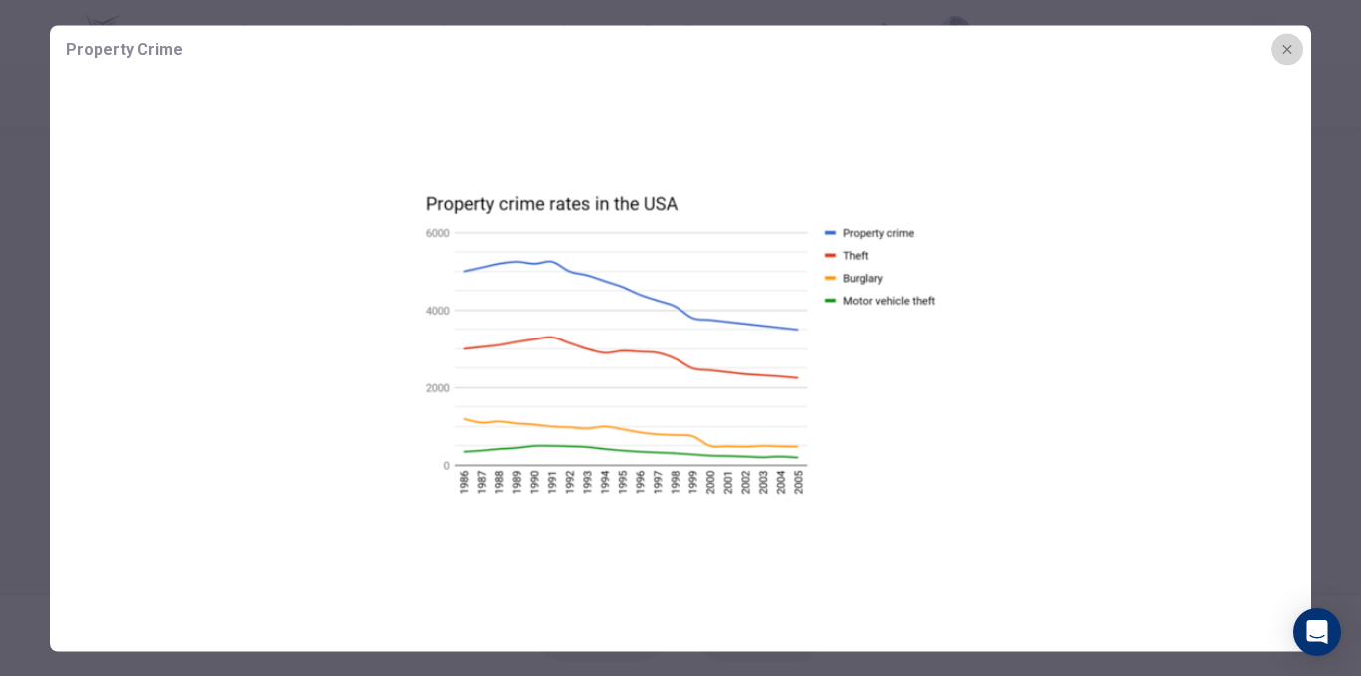
click at [1290, 57] on button "button" at bounding box center [1287, 49] width 32 height 32
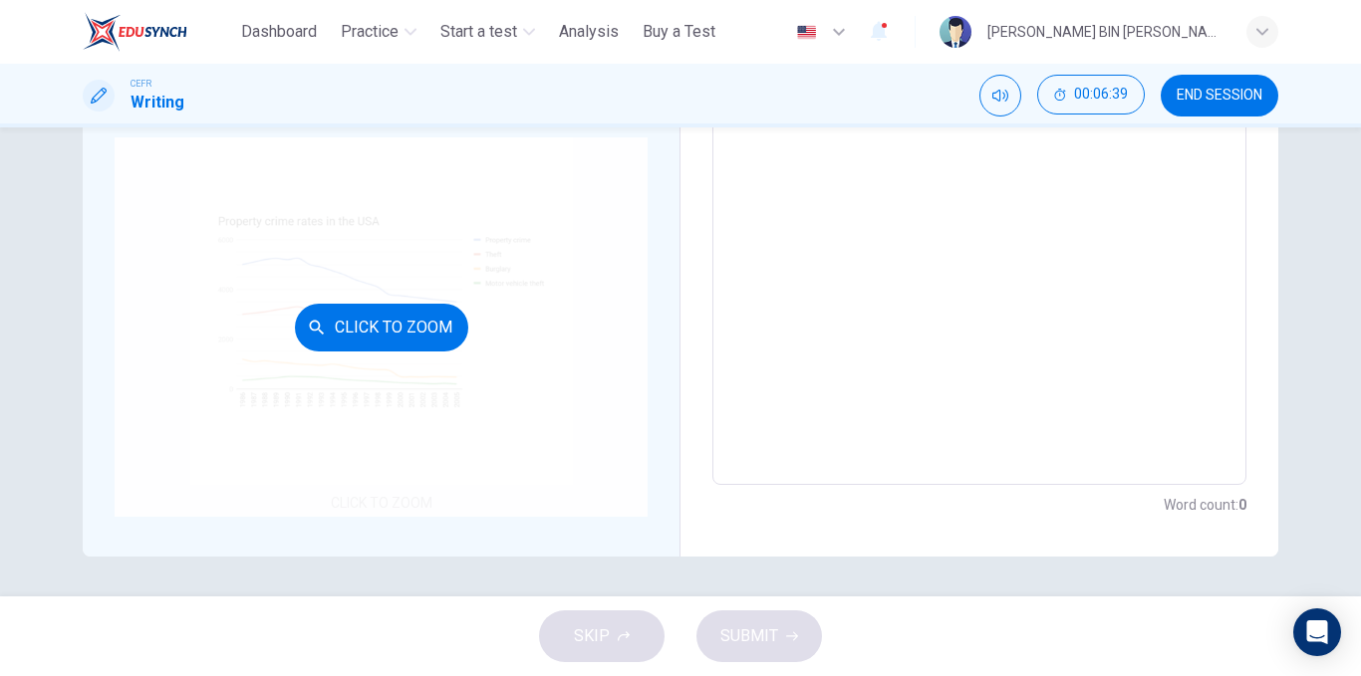
click at [531, 385] on div "Click to Zoom" at bounding box center [381, 327] width 533 height 380
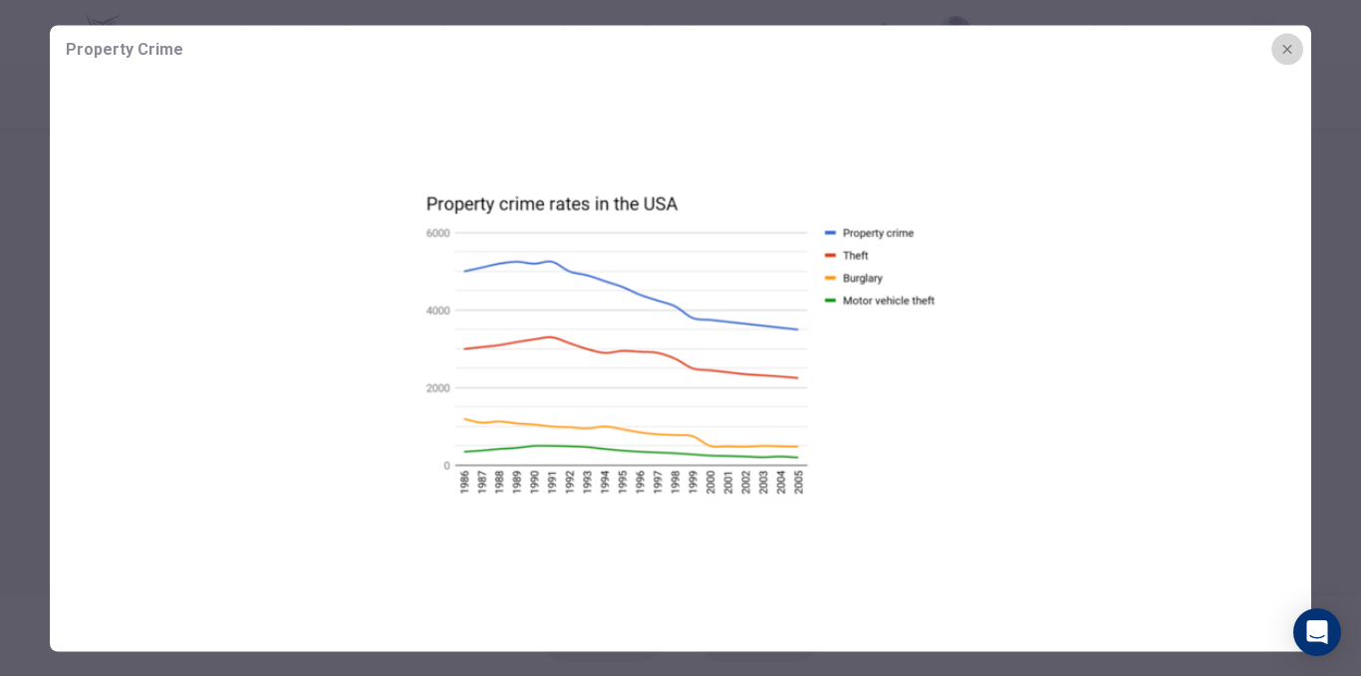
click at [1294, 46] on icon "button" at bounding box center [1287, 49] width 16 height 16
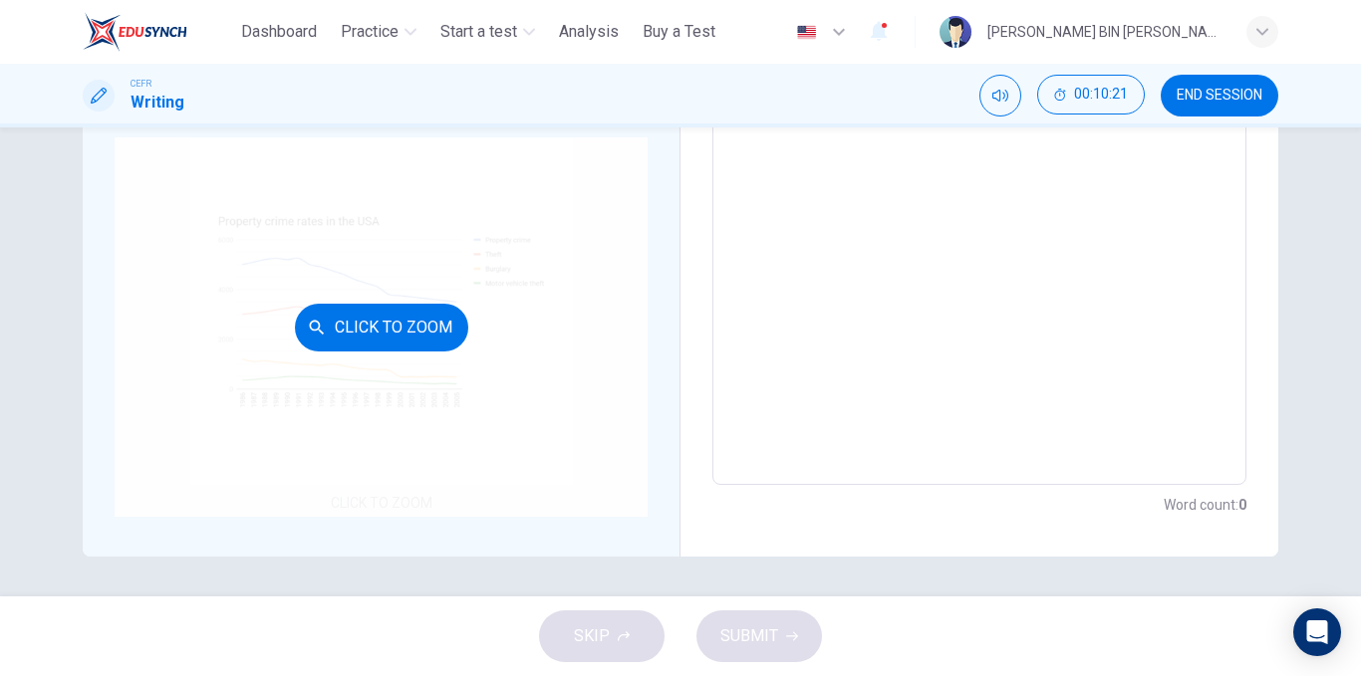
click at [489, 335] on div "Click to Zoom" at bounding box center [381, 327] width 533 height 380
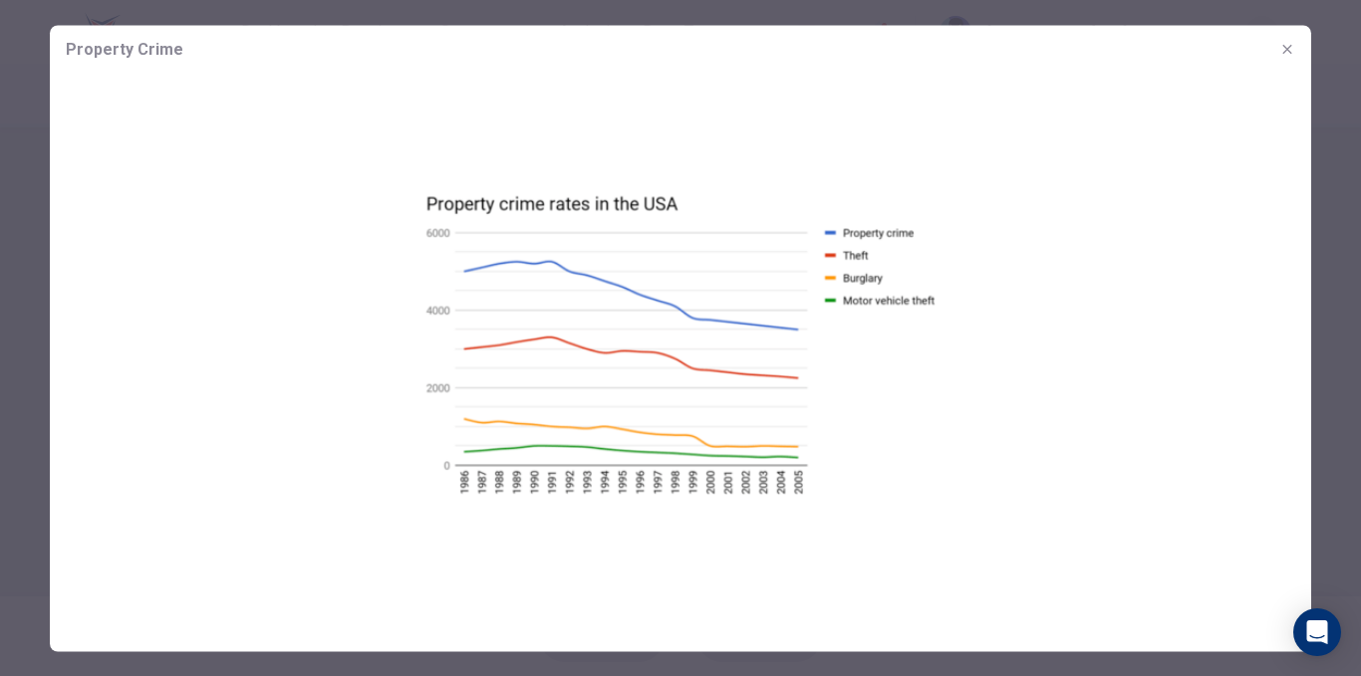
click at [1283, 41] on button "button" at bounding box center [1287, 49] width 32 height 32
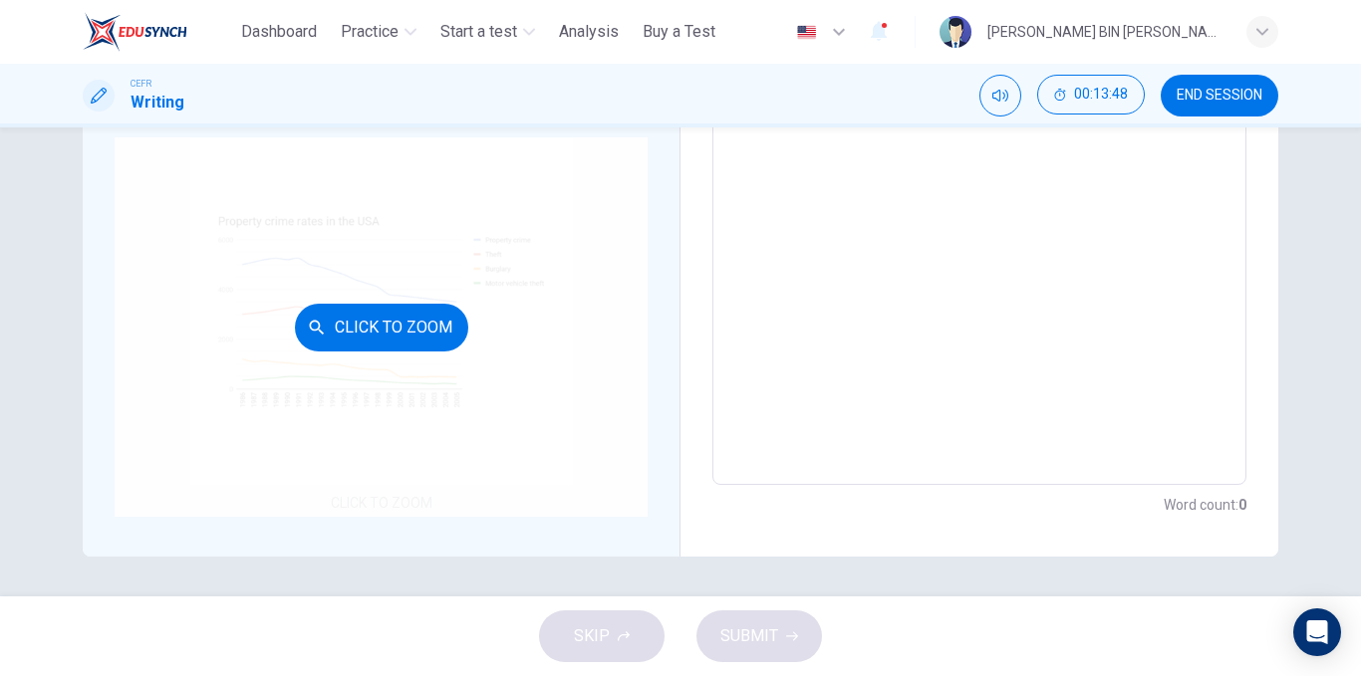
click at [420, 371] on div "Click to Zoom" at bounding box center [381, 327] width 533 height 380
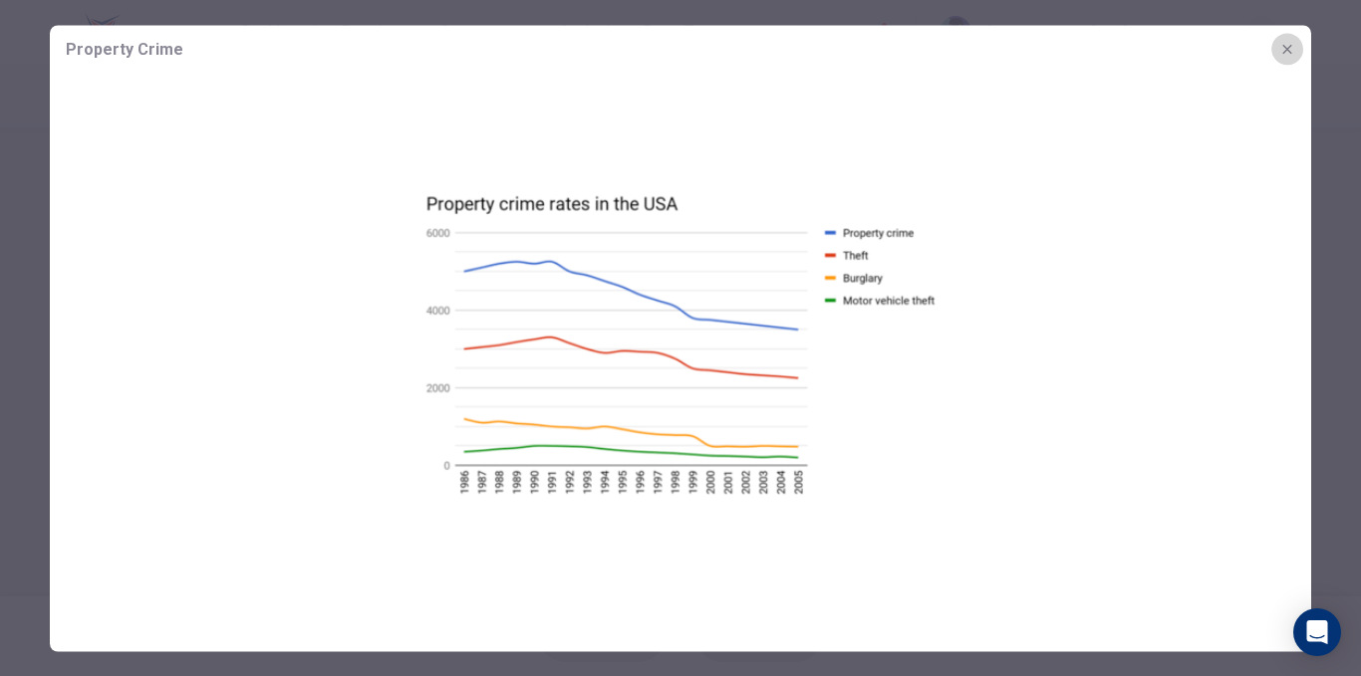
click at [1291, 40] on button "button" at bounding box center [1287, 49] width 32 height 32
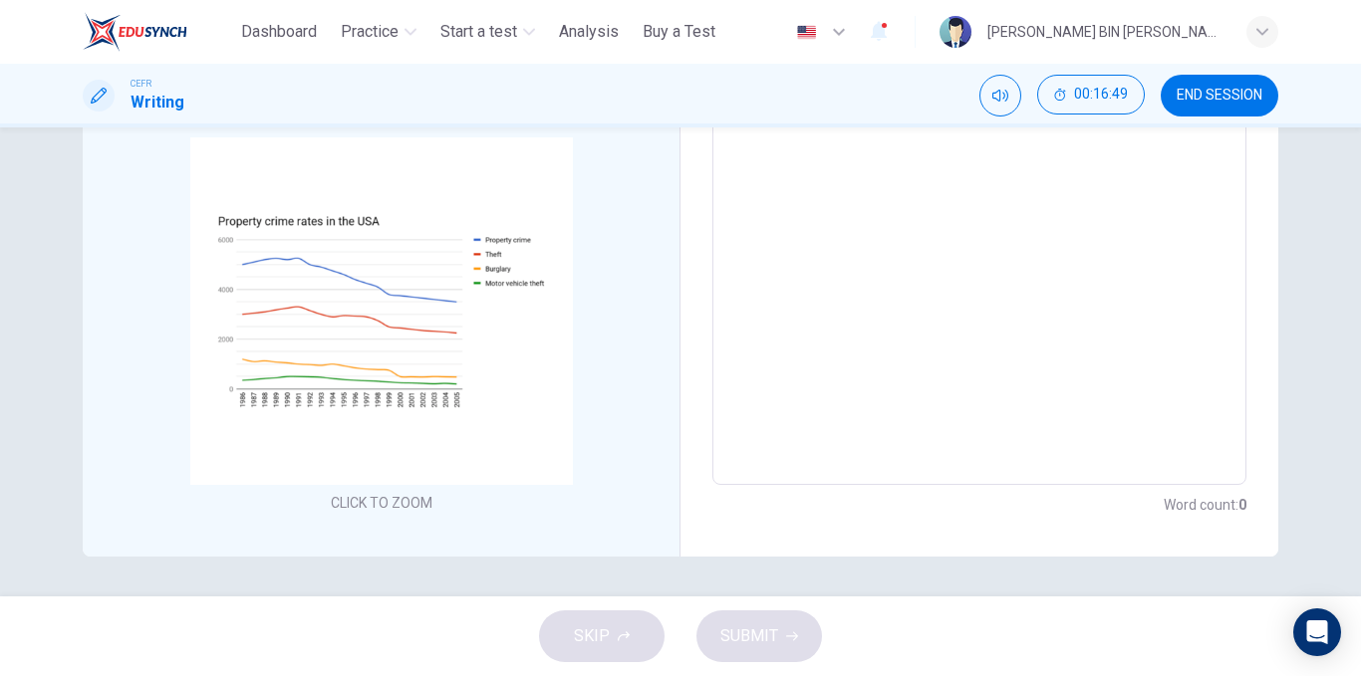
click at [1217, 97] on span "END SESSION" at bounding box center [1219, 96] width 86 height 16
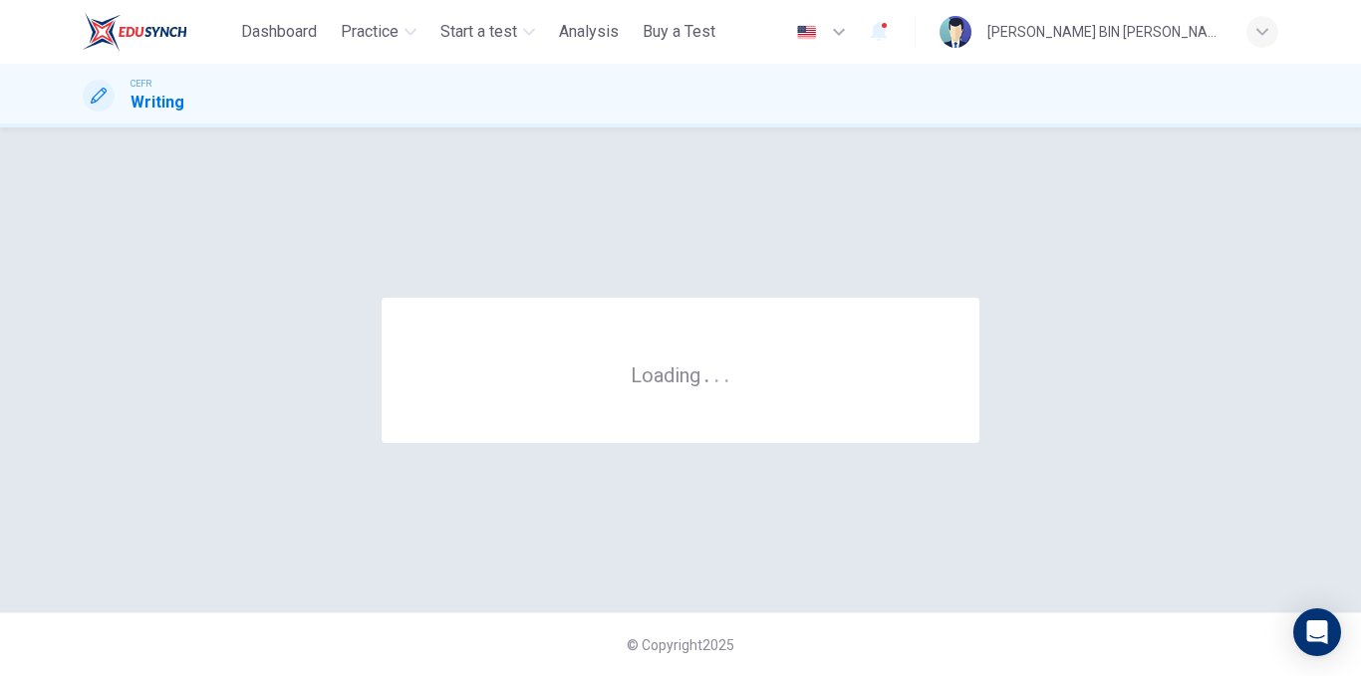
scroll to position [0, 0]
